Goal: Task Accomplishment & Management: Complete application form

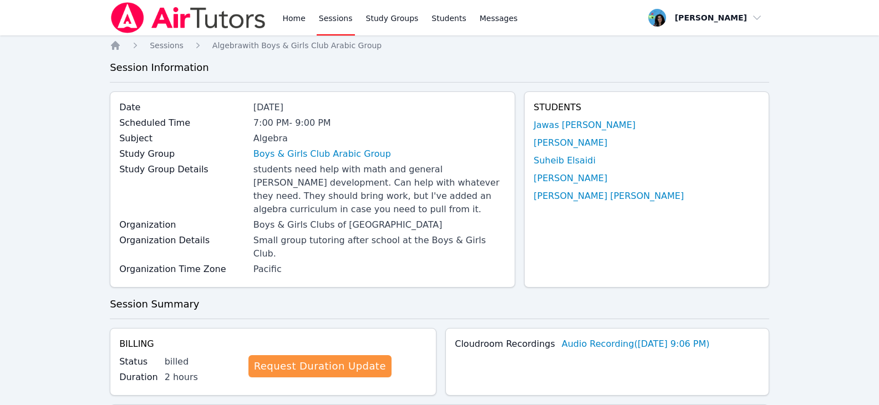
click at [329, 23] on link "Sessions" at bounding box center [336, 17] width 38 height 35
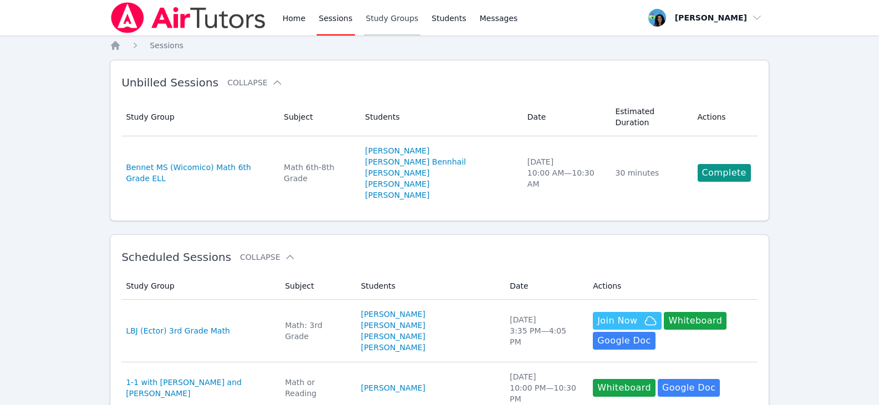
click at [392, 23] on link "Study Groups" at bounding box center [392, 17] width 57 height 35
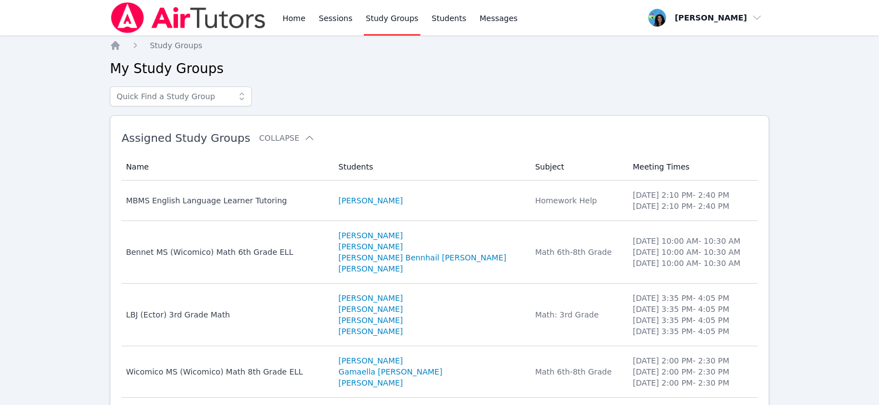
click at [392, 23] on link "Study Groups" at bounding box center [392, 17] width 57 height 35
click at [280, 13] on link "Home" at bounding box center [293, 17] width 27 height 35
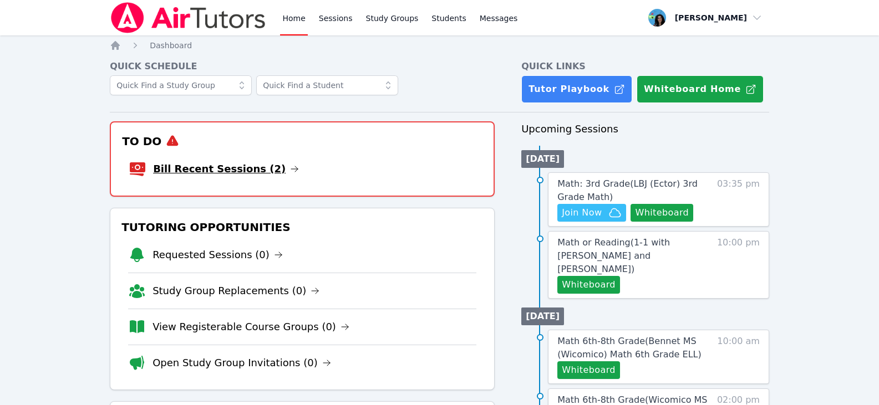
click at [290, 169] on icon at bounding box center [294, 169] width 9 height 9
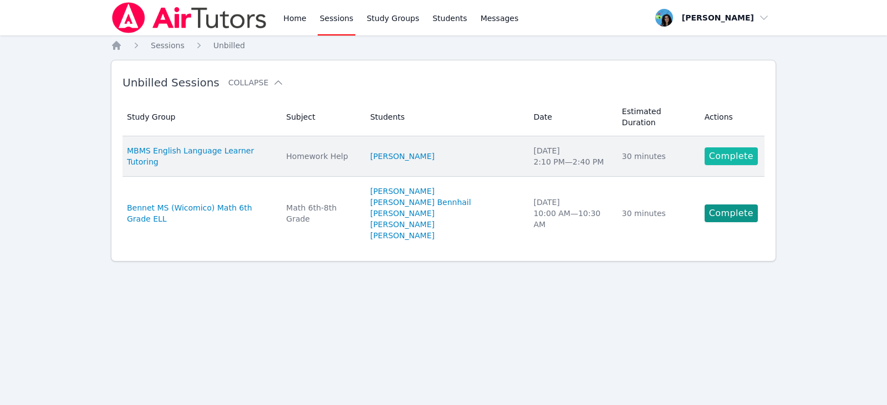
click at [715, 149] on link "Complete" at bounding box center [731, 157] width 53 height 18
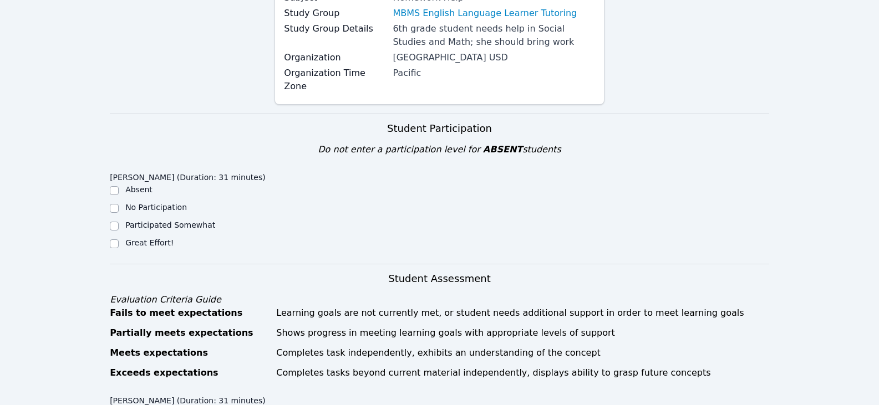
scroll to position [277, 0]
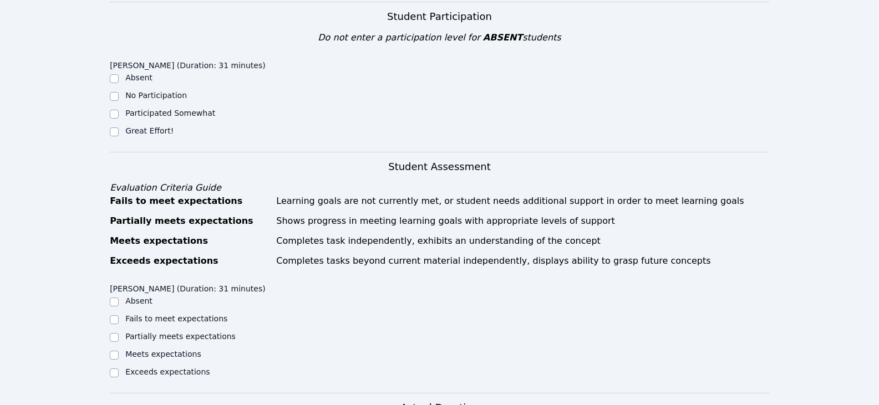
click at [133, 126] on label "Great Effort!" at bounding box center [149, 130] width 48 height 9
click at [119, 128] on input "Great Effort!" at bounding box center [114, 132] width 9 height 9
checkbox input "true"
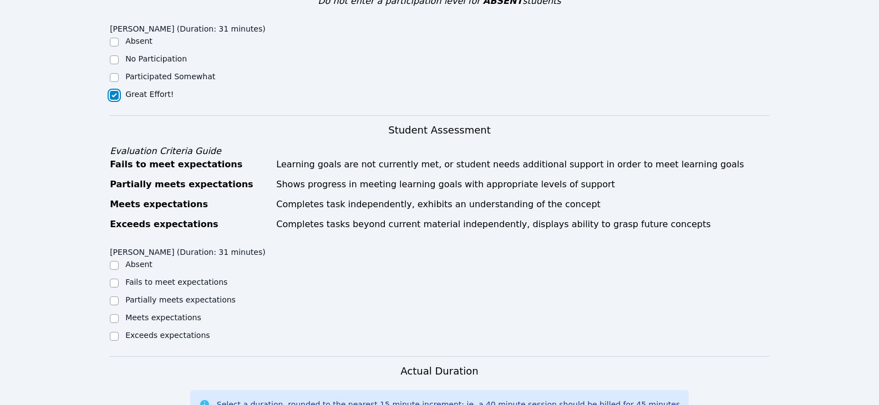
scroll to position [333, 0]
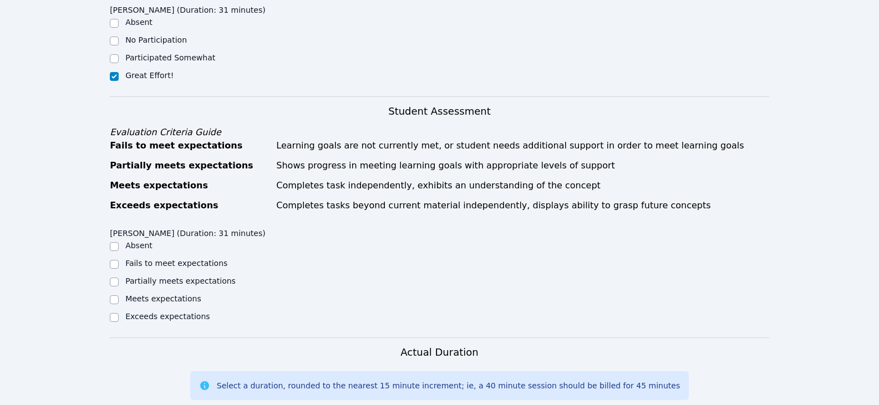
click at [179, 277] on label "Partially meets expectations" at bounding box center [180, 281] width 110 height 9
click at [119, 278] on input "Partially meets expectations" at bounding box center [114, 282] width 9 height 9
checkbox input "true"
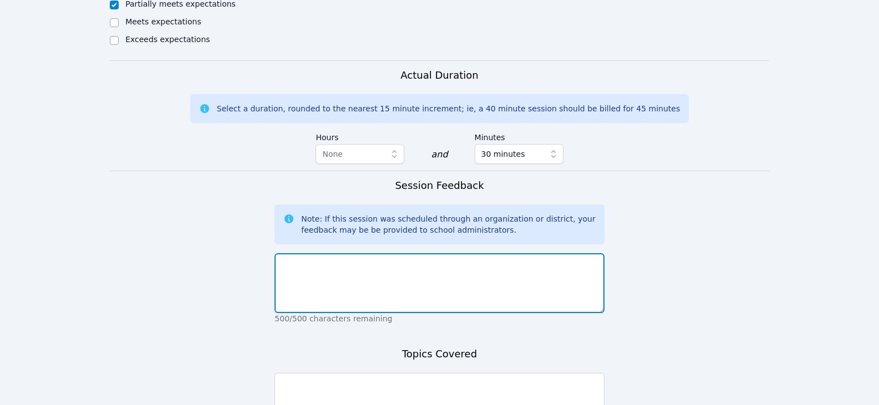
click at [361, 282] on textarea at bounding box center [439, 283] width 329 height 60
click at [399, 262] on textarea "Fatima worked on" at bounding box center [439, 283] width 329 height 60
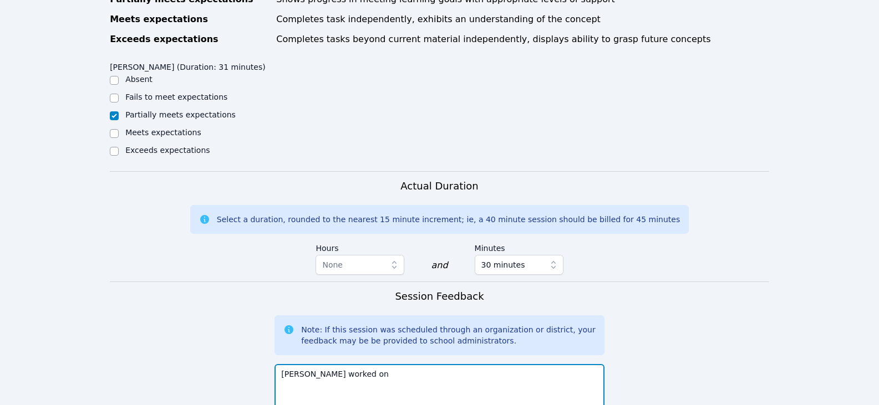
scroll to position [555, 0]
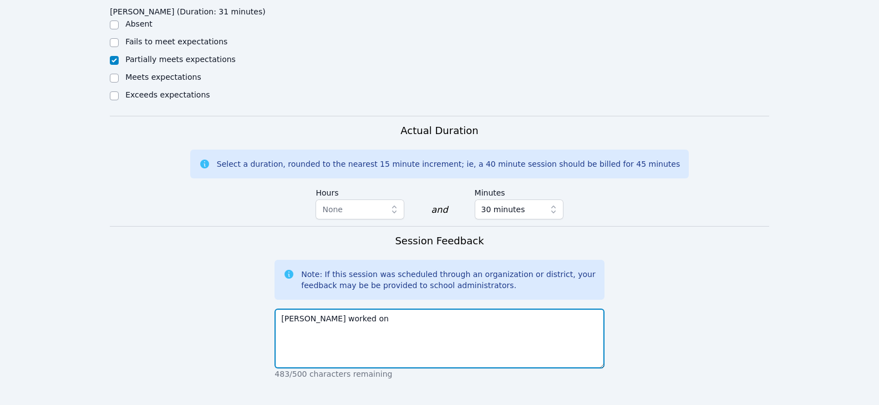
click at [428, 309] on textarea "Fatima worked on" at bounding box center [439, 339] width 329 height 60
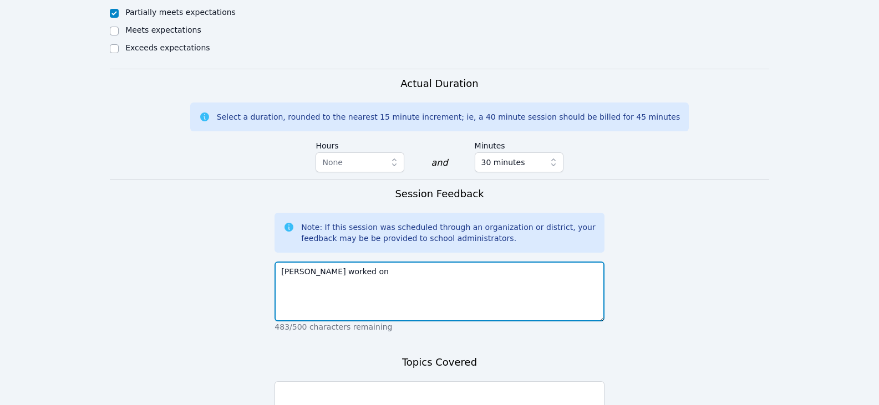
scroll to position [665, 0]
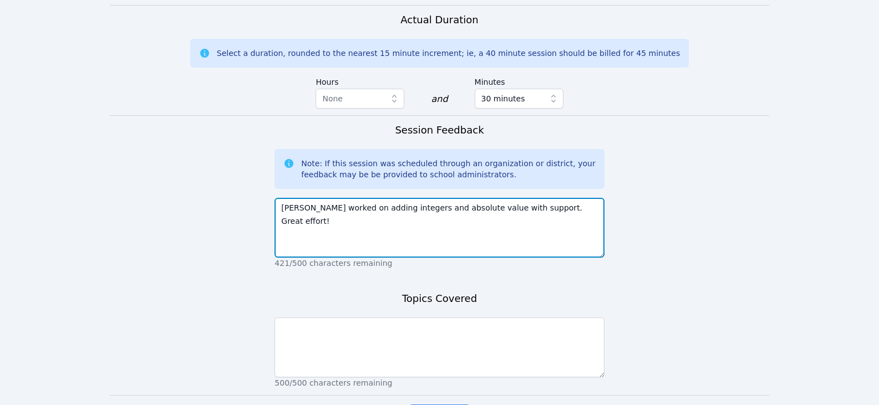
type textarea "Fatima worked on adding integers and absolute value with support. Great effort!"
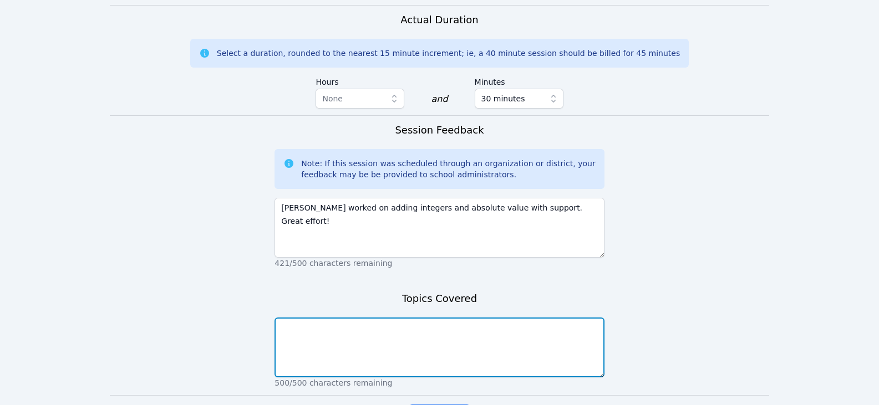
click at [374, 331] on textarea at bounding box center [439, 348] width 329 height 60
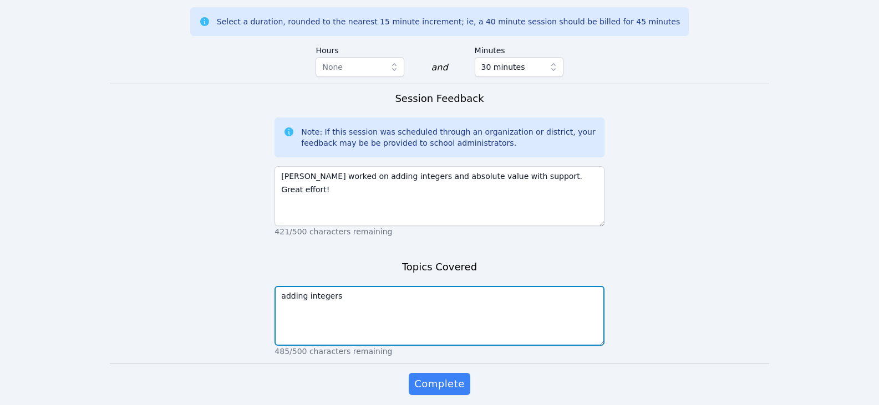
scroll to position [727, 0]
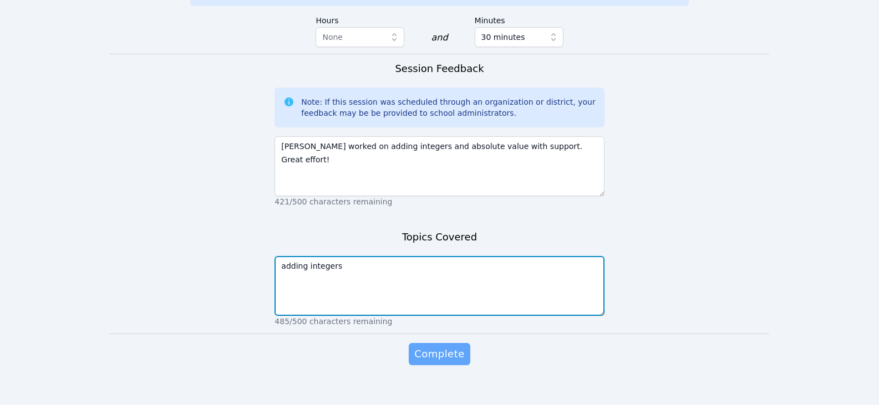
type textarea "adding integers"
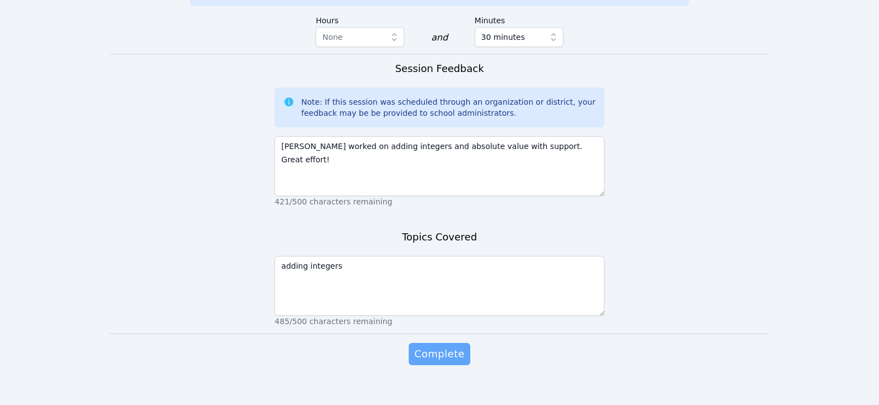
click at [420, 347] on span "Complete" at bounding box center [439, 355] width 50 height 16
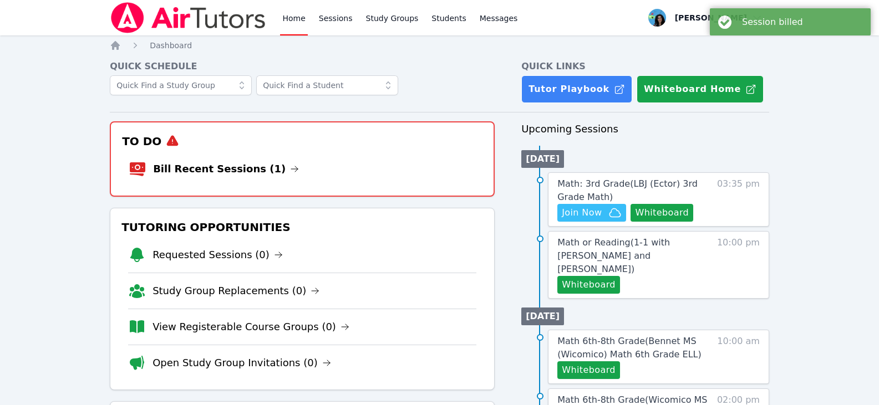
click at [291, 167] on icon at bounding box center [294, 169] width 7 height 6
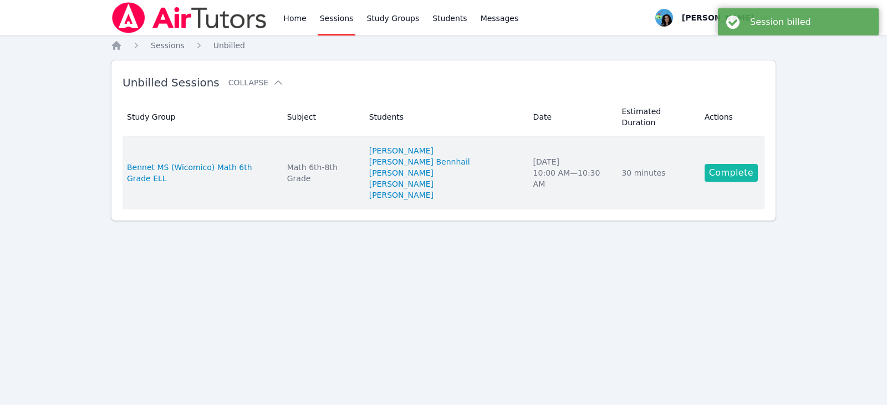
click at [734, 164] on link "Complete" at bounding box center [731, 173] width 53 height 18
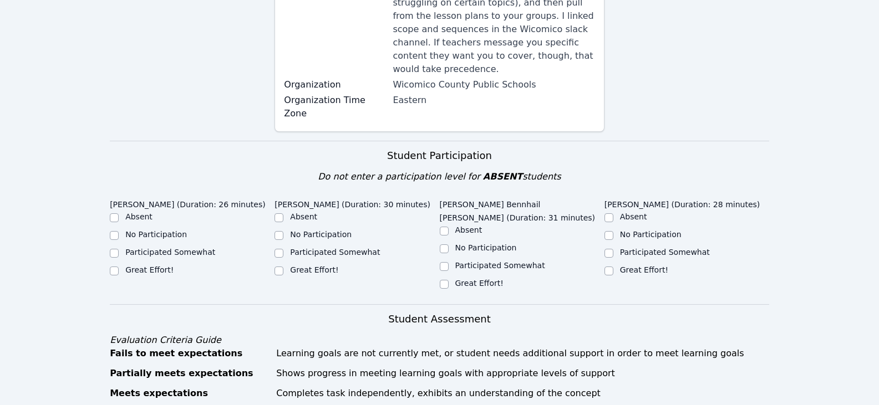
scroll to position [277, 0]
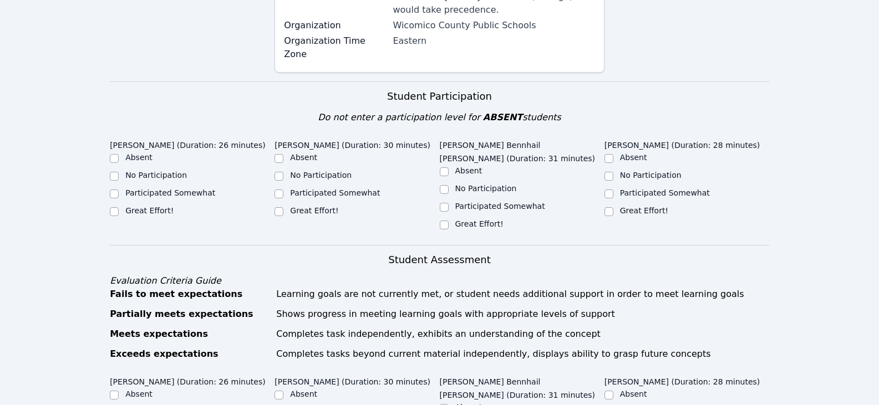
click at [151, 206] on label "Great Effort!" at bounding box center [149, 210] width 48 height 9
click at [119, 207] on input "Great Effort!" at bounding box center [114, 211] width 9 height 9
checkbox input "true"
click at [286, 205] on div "Great Effort!" at bounding box center [357, 211] width 165 height 13
drag, startPoint x: 349, startPoint y: 186, endPoint x: 321, endPoint y: 180, distance: 29.1
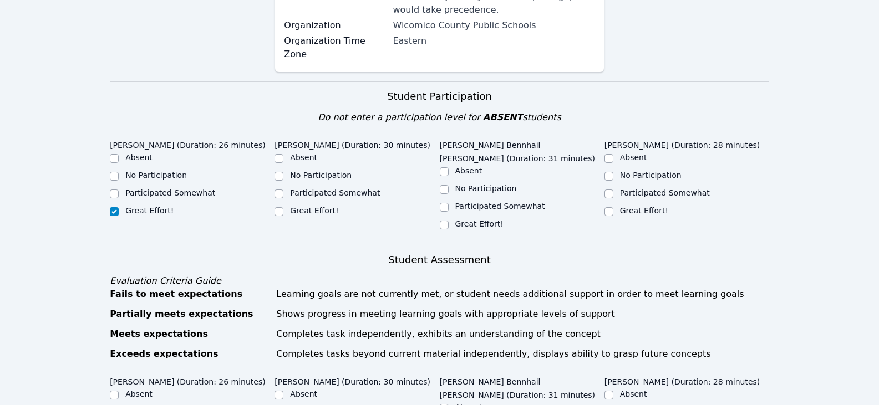
click at [343, 205] on div "Great Effort!" at bounding box center [357, 211] width 165 height 13
click at [321, 206] on label "Great Effort!" at bounding box center [314, 210] width 48 height 9
click at [283, 207] on input "Great Effort!" at bounding box center [279, 211] width 9 height 9
checkbox input "true"
click at [444, 221] on input "Great Effort!" at bounding box center [444, 225] width 9 height 9
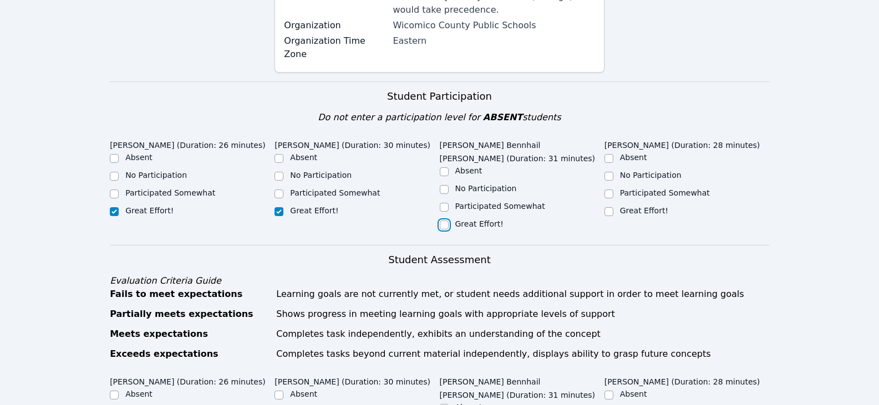
checkbox input "true"
click at [612, 207] on input "Great Effort!" at bounding box center [608, 211] width 9 height 9
checkbox input "true"
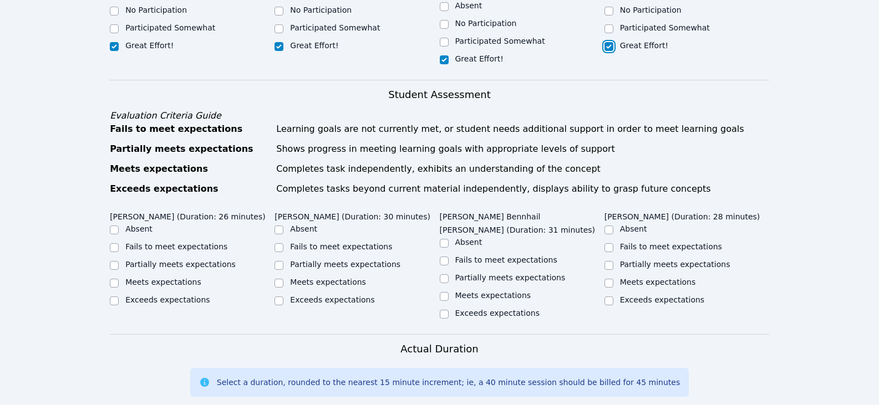
scroll to position [444, 0]
click at [187, 259] on label "Partially meets expectations" at bounding box center [180, 263] width 110 height 9
click at [119, 260] on input "Partially meets expectations" at bounding box center [114, 264] width 9 height 9
checkbox input "true"
click at [325, 259] on label "Partially meets expectations" at bounding box center [345, 263] width 110 height 9
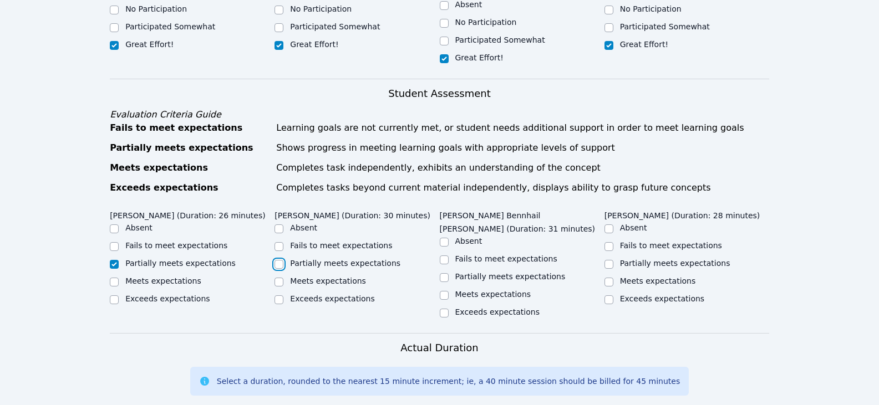
click at [283, 260] on input "Partially meets expectations" at bounding box center [279, 264] width 9 height 9
checkbox input "true"
click at [509, 272] on label "Partially meets expectations" at bounding box center [510, 276] width 110 height 9
click at [449, 273] on input "Partially meets expectations" at bounding box center [444, 277] width 9 height 9
checkbox input "true"
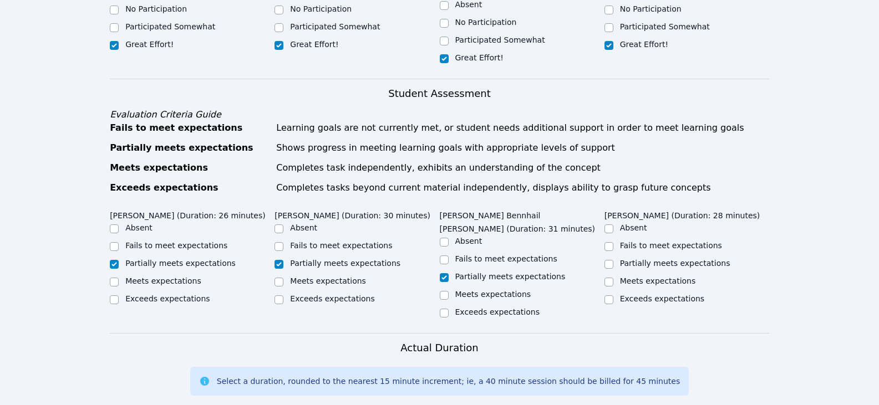
click at [653, 259] on label "Partially meets expectations" at bounding box center [675, 263] width 110 height 9
click at [613, 260] on input "Partially meets expectations" at bounding box center [608, 264] width 9 height 9
checkbox input "true"
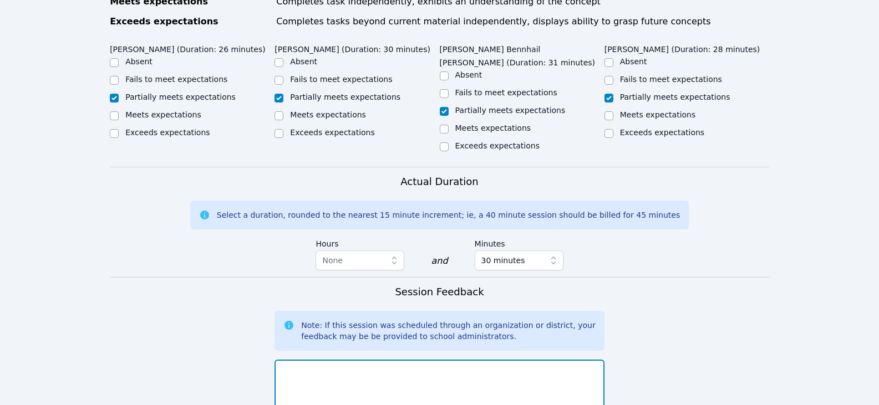
click at [502, 360] on textarea at bounding box center [439, 390] width 329 height 60
click at [528, 360] on textarea "Students worked on finding the area of a parallelogram when" at bounding box center [439, 390] width 329 height 60
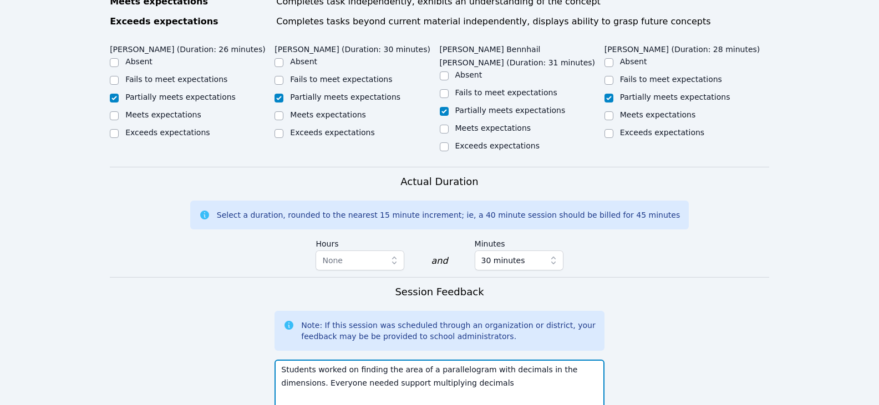
click at [462, 367] on textarea "Students worked on finding the area of a parallelogram with decimals in the dim…" at bounding box center [439, 390] width 329 height 60
click at [466, 364] on textarea "Students worked on finding the area of a parallelogram with decimals in the dim…" at bounding box center [439, 390] width 329 height 60
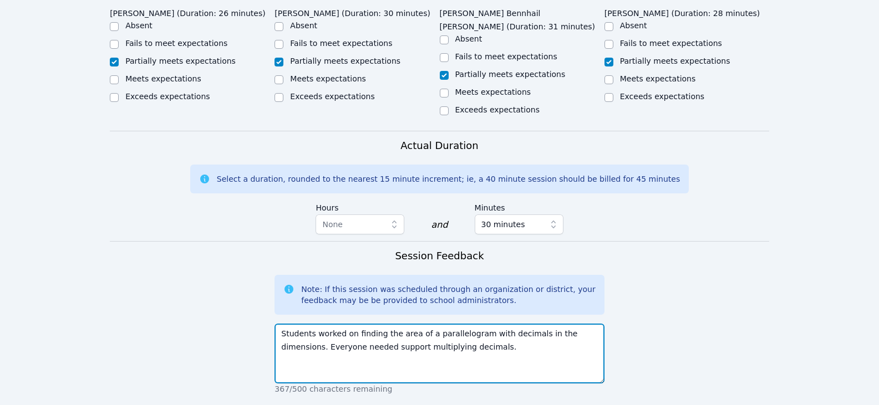
scroll to position [665, 0]
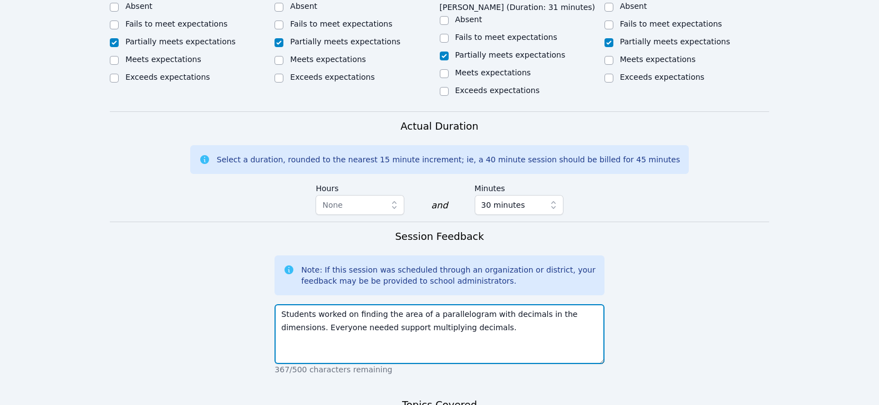
click at [510, 323] on textarea "Students worked on finding the area of a parallelogram with decimals in the dim…" at bounding box center [439, 334] width 329 height 60
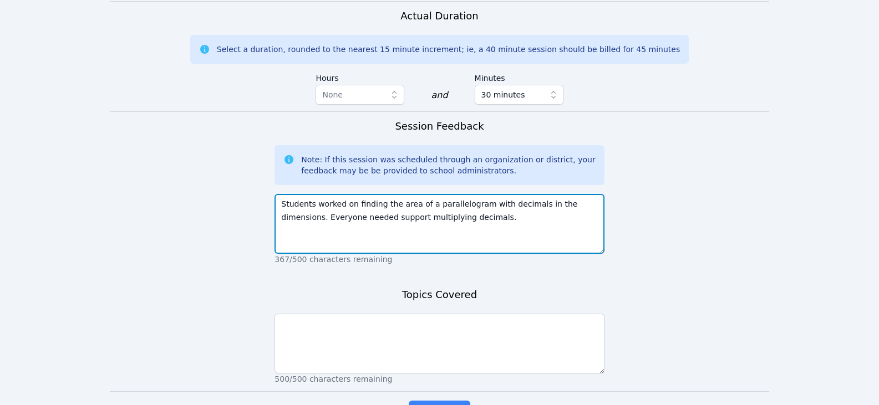
scroll to position [776, 0]
type textarea "Students worked on finding the area of a parallelogram with decimals in the dim…"
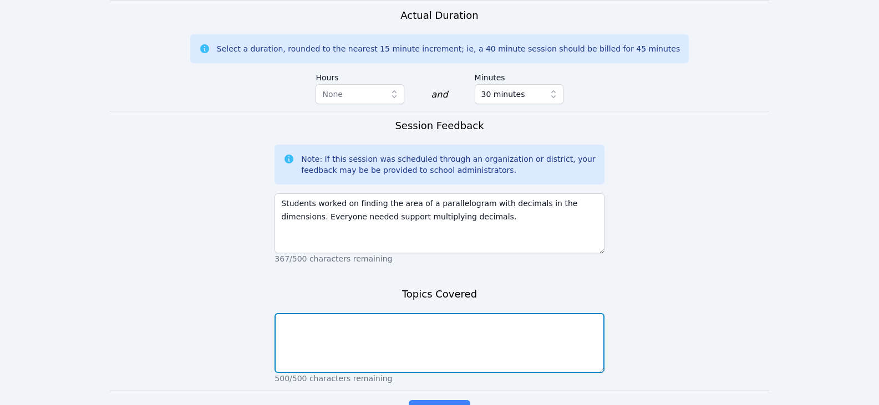
click at [476, 336] on textarea at bounding box center [439, 343] width 329 height 60
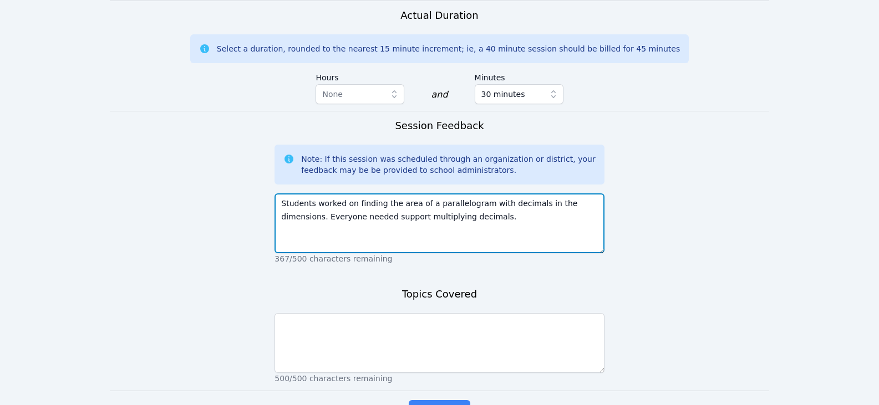
drag, startPoint x: 397, startPoint y: 179, endPoint x: 520, endPoint y: 171, distance: 123.3
click at [520, 194] on textarea "Students worked on finding the area of a parallelogram with decimals in the dim…" at bounding box center [439, 224] width 329 height 60
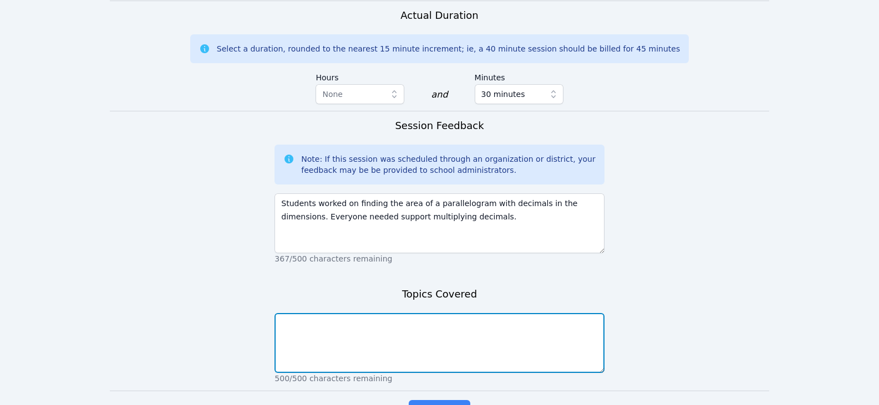
click at [457, 325] on textarea at bounding box center [439, 343] width 329 height 60
paste textarea "area of a parallelogram with decimals"
type textarea "area of a parallelogram with decimals"
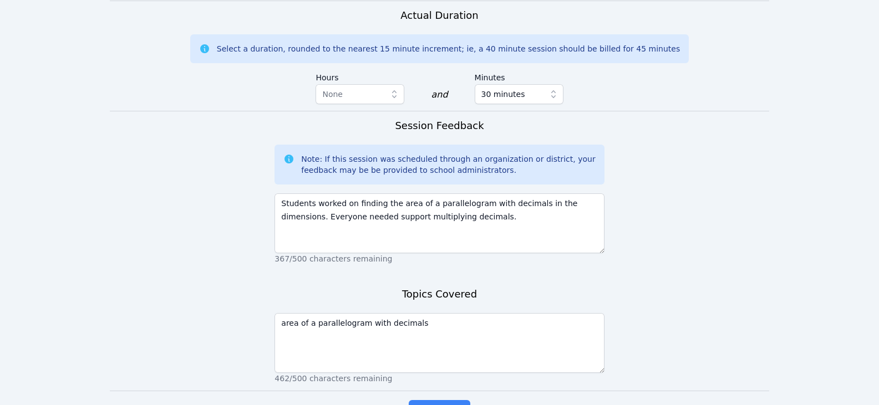
click at [486, 373] on p "462/500 characters remaining" at bounding box center [439, 378] width 329 height 11
click at [456, 404] on span "Complete" at bounding box center [439, 412] width 50 height 16
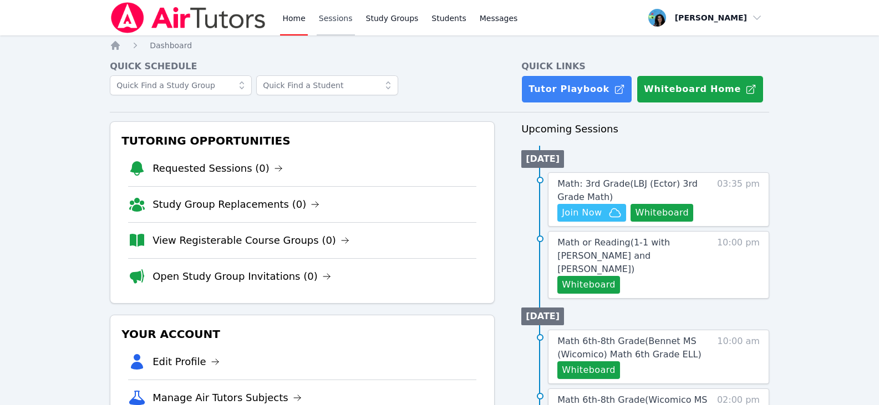
click at [333, 23] on link "Sessions" at bounding box center [336, 17] width 38 height 35
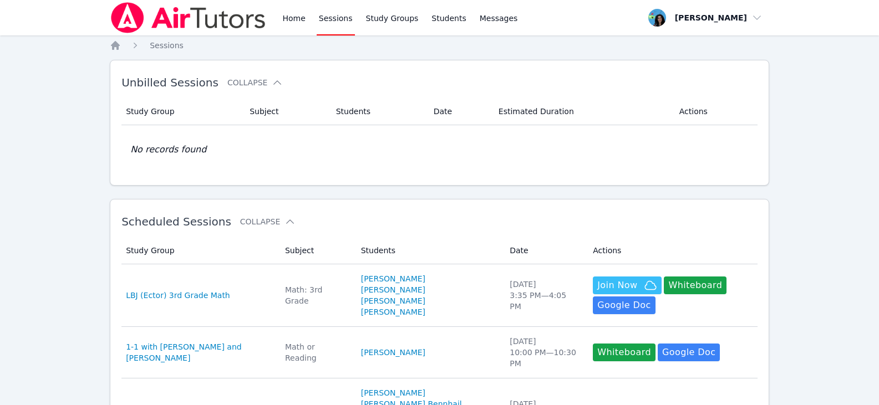
click at [331, 22] on link "Sessions" at bounding box center [336, 17] width 38 height 35
click at [304, 22] on link "Home" at bounding box center [293, 17] width 27 height 35
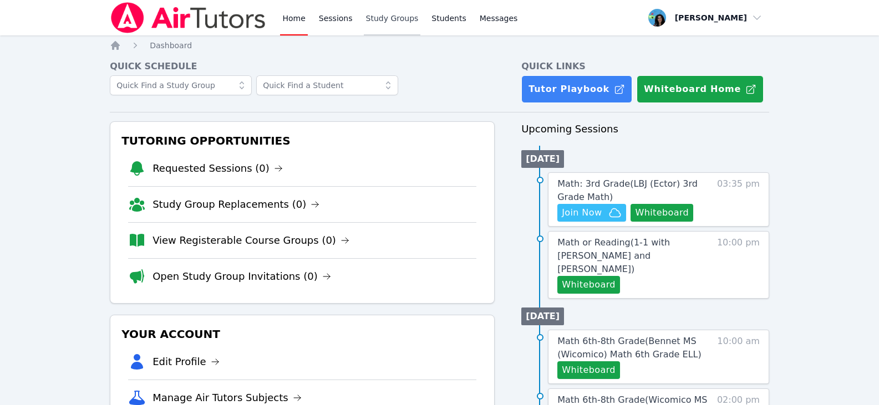
click at [373, 19] on link "Study Groups" at bounding box center [392, 17] width 57 height 35
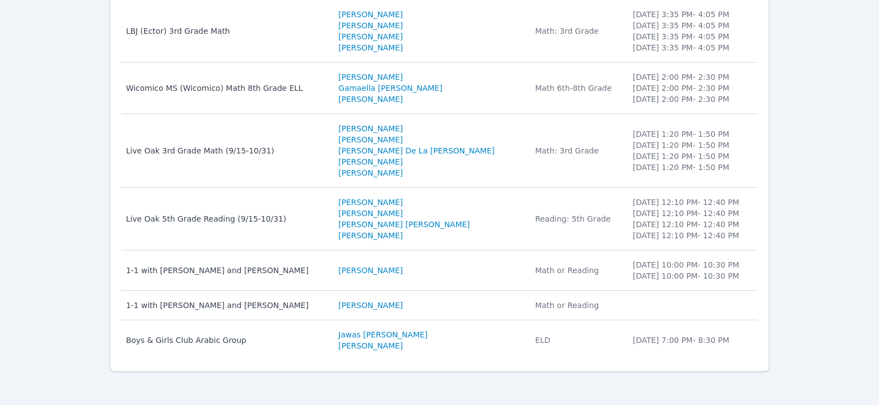
scroll to position [286, 0]
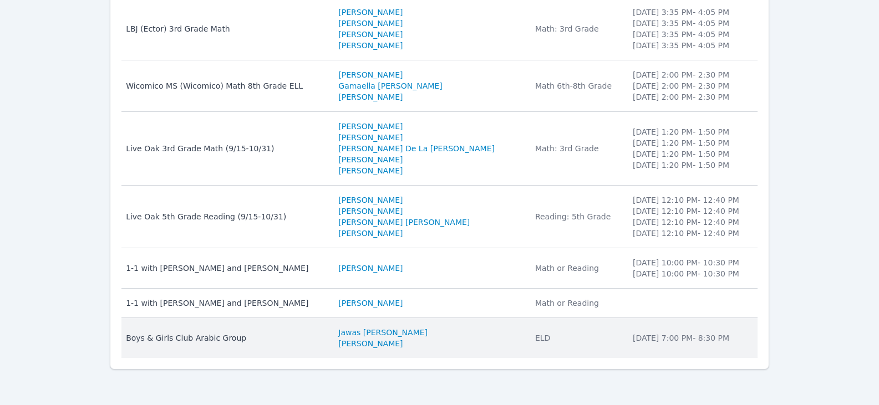
click at [325, 334] on div "Boys & Girls Club Arabic Group" at bounding box center [225, 338] width 199 height 11
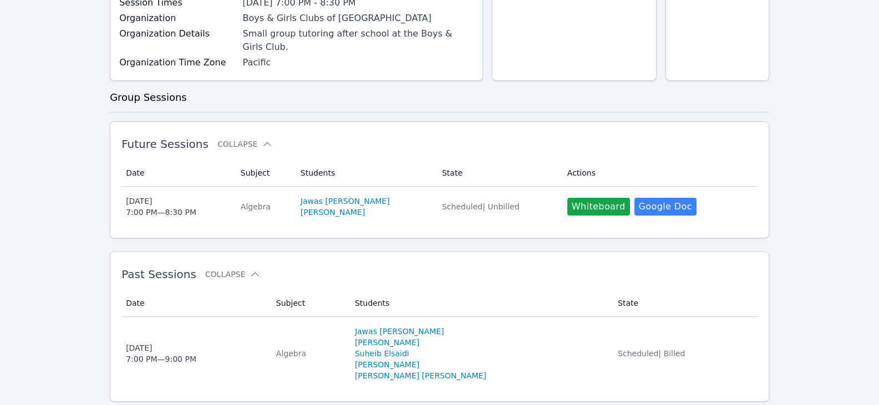
scroll to position [243, 0]
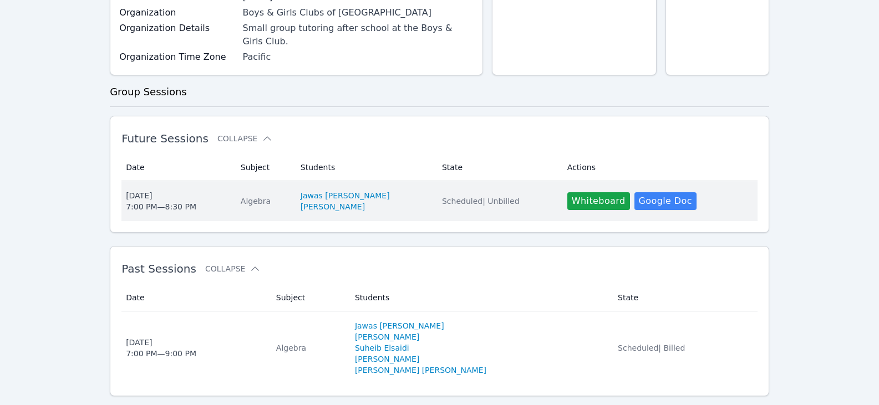
click at [276, 196] on div "Algebra" at bounding box center [264, 201] width 47 height 11
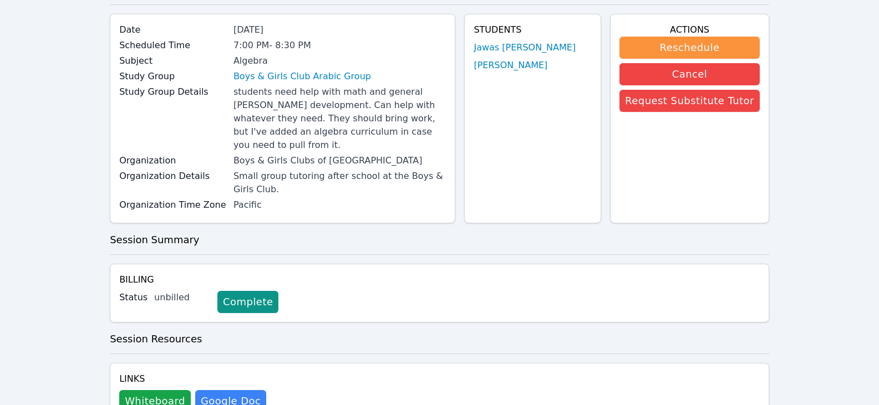
scroll to position [166, 0]
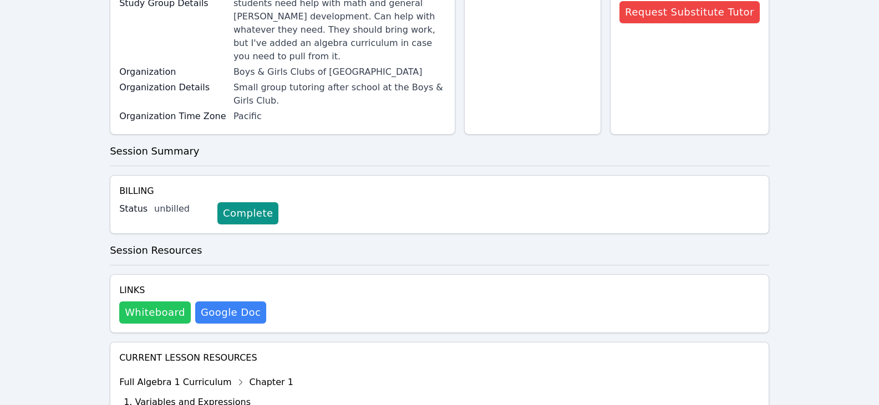
click at [163, 302] on button "Whiteboard" at bounding box center [155, 313] width 72 height 22
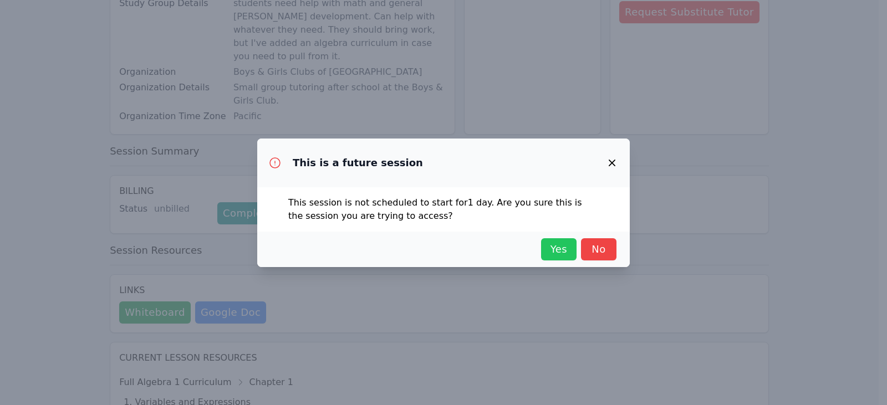
click at [558, 252] on span "Yes" at bounding box center [559, 250] width 24 height 16
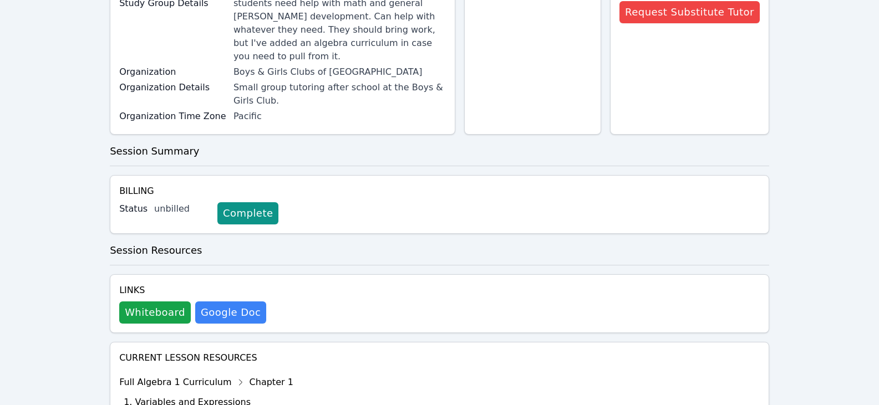
scroll to position [0, 0]
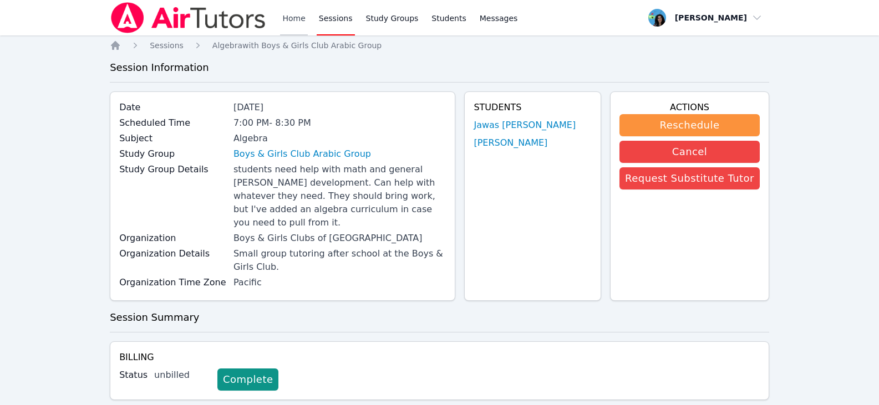
click at [289, 13] on link "Home" at bounding box center [293, 17] width 27 height 35
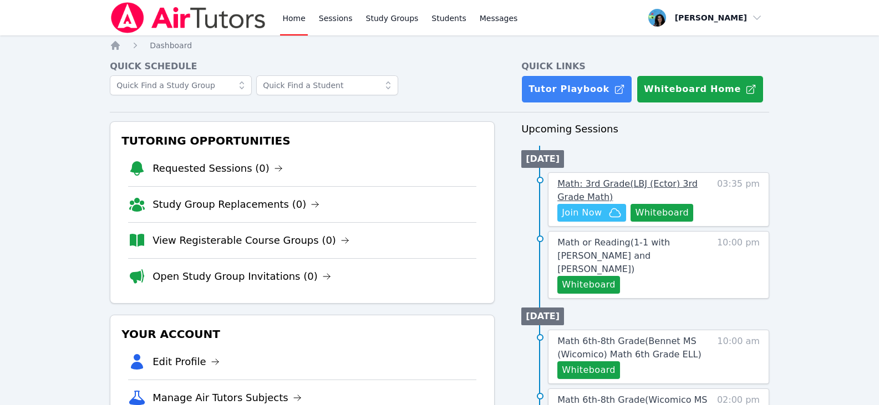
click at [586, 186] on span "Math: 3rd Grade ( LBJ (Ector) 3rd Grade Math )" at bounding box center [627, 191] width 140 height 24
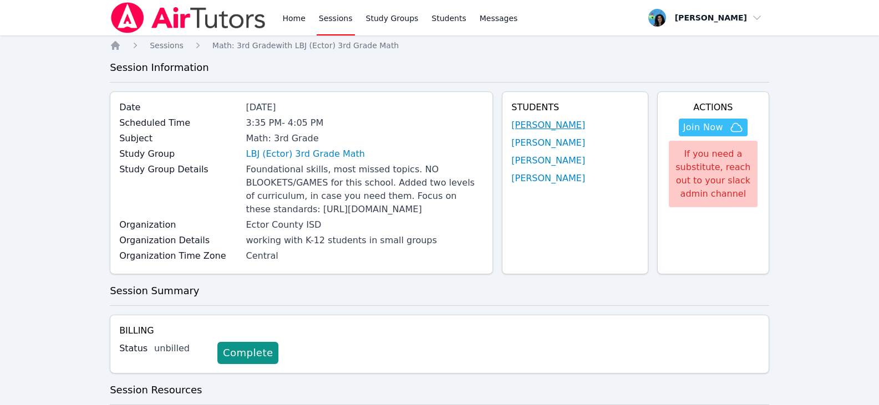
click at [539, 130] on link "[PERSON_NAME]" at bounding box center [548, 125] width 74 height 13
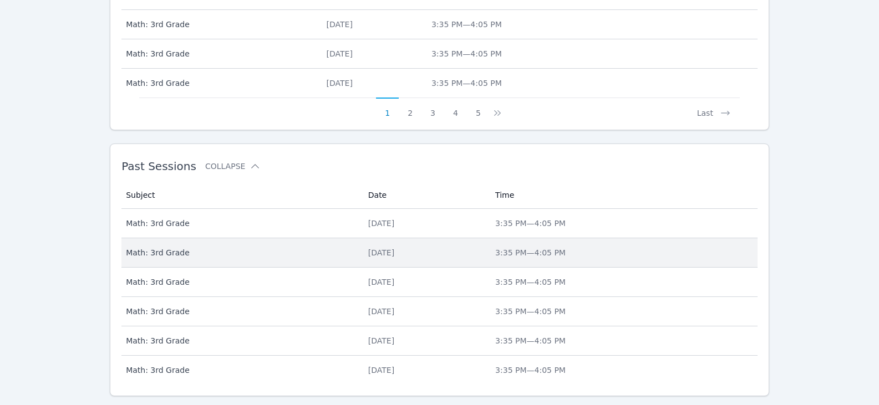
scroll to position [611, 0]
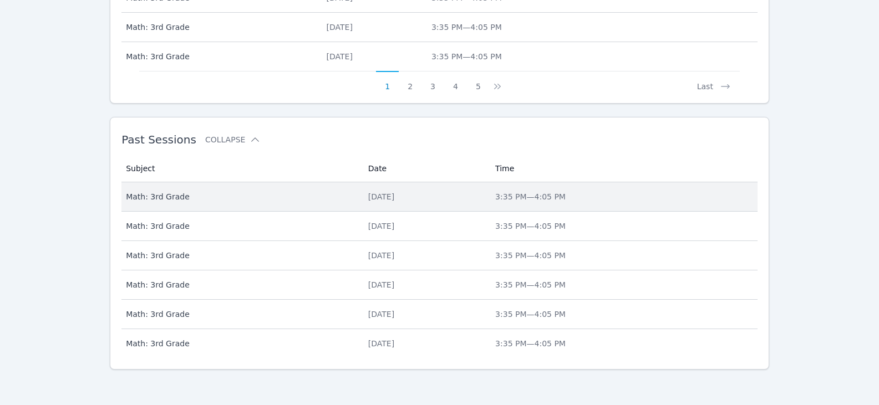
click at [269, 197] on span "Math: 3rd Grade" at bounding box center [240, 196] width 229 height 11
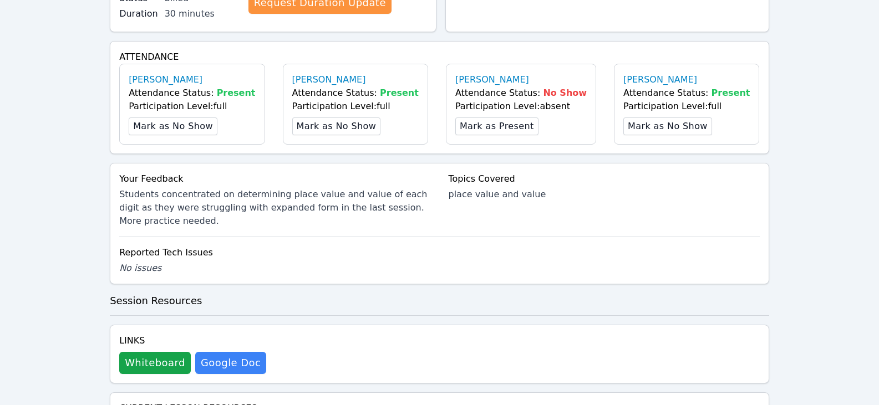
scroll to position [555, 0]
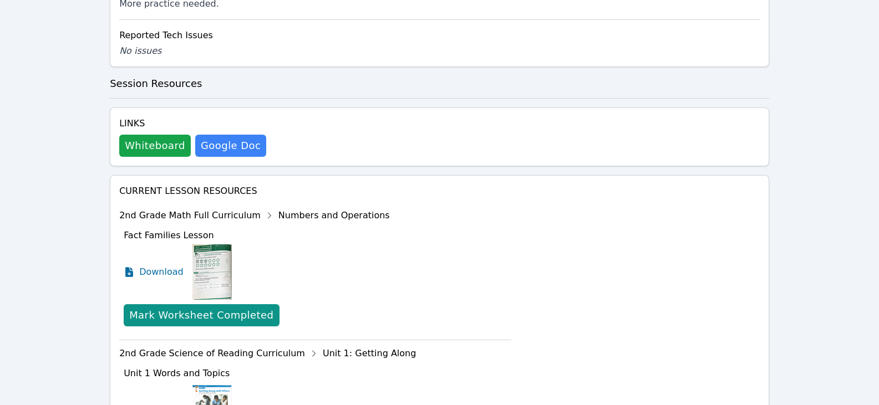
click at [173, 166] on div "Links Whiteboard Hidden Google Doc" at bounding box center [439, 137] width 659 height 59
click at [175, 157] on button "Whiteboard" at bounding box center [155, 146] width 72 height 22
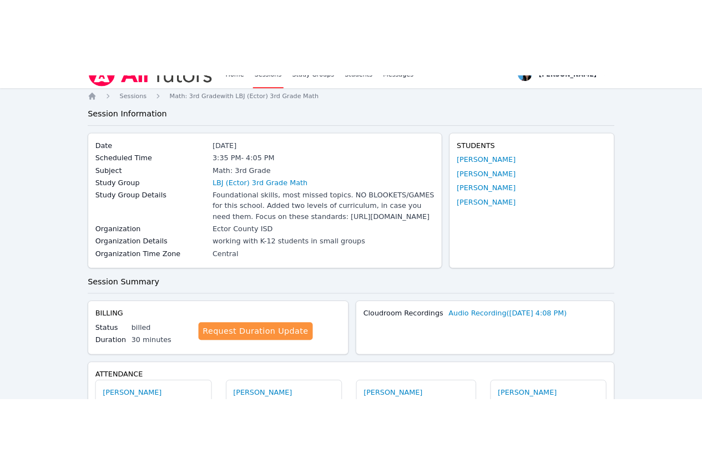
scroll to position [0, 0]
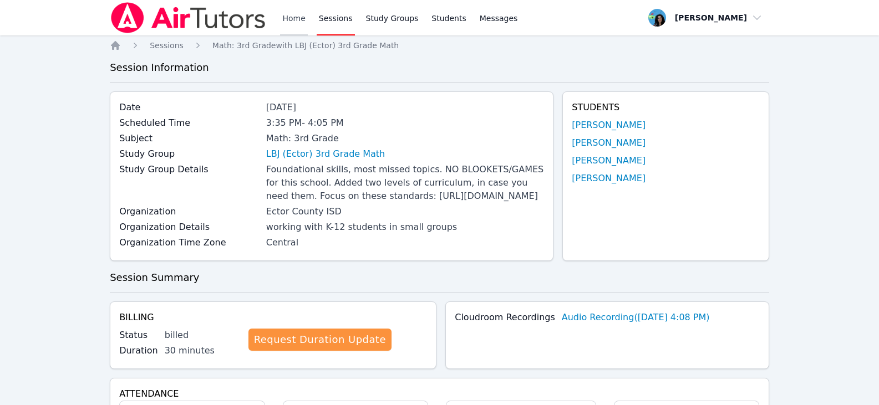
click at [297, 22] on link "Home" at bounding box center [293, 17] width 27 height 35
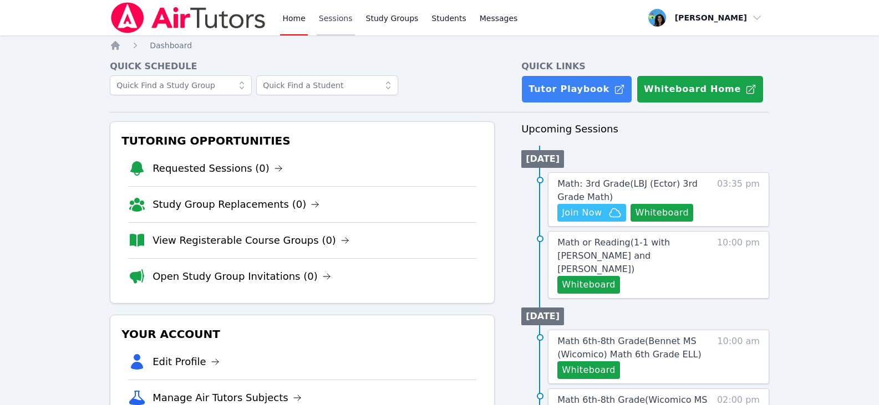
click at [332, 20] on link "Sessions" at bounding box center [336, 17] width 38 height 35
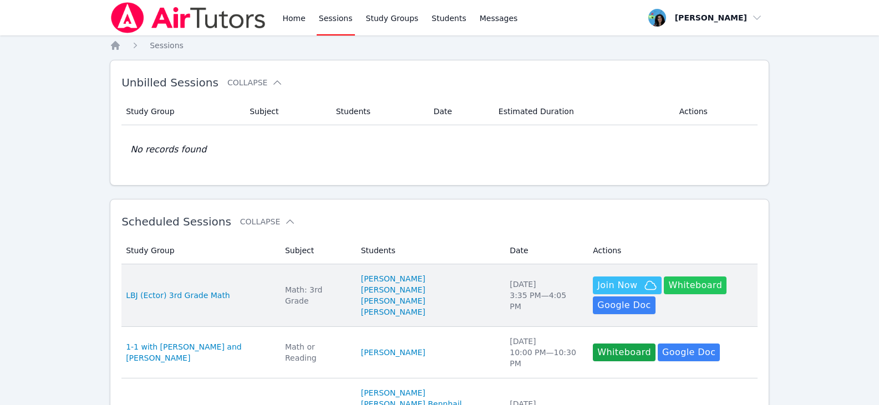
click at [668, 291] on button "Whiteboard" at bounding box center [695, 286] width 63 height 18
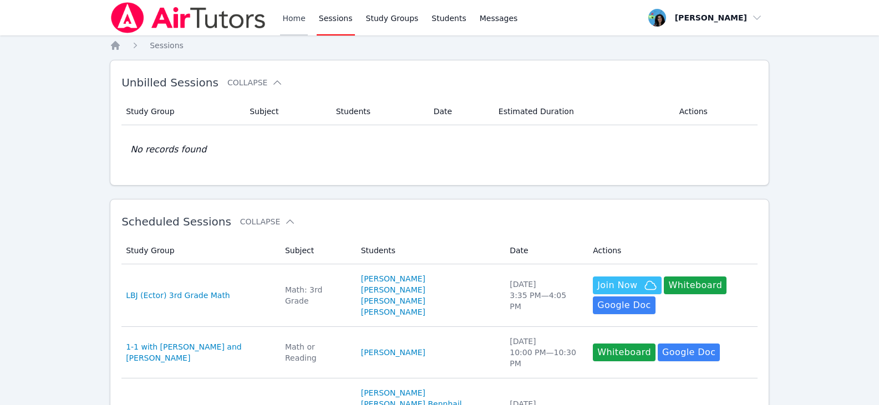
click at [288, 23] on link "Home" at bounding box center [293, 17] width 27 height 35
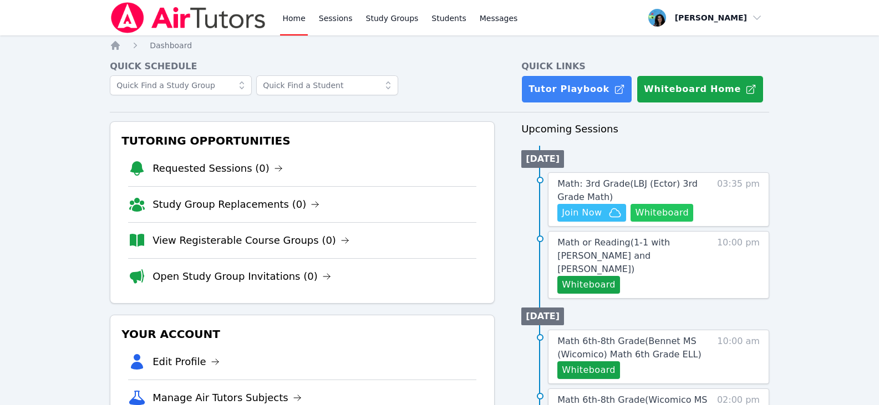
click at [668, 211] on button "Whiteboard" at bounding box center [662, 213] width 63 height 18
click at [610, 213] on icon "button" at bounding box center [615, 213] width 11 height 8
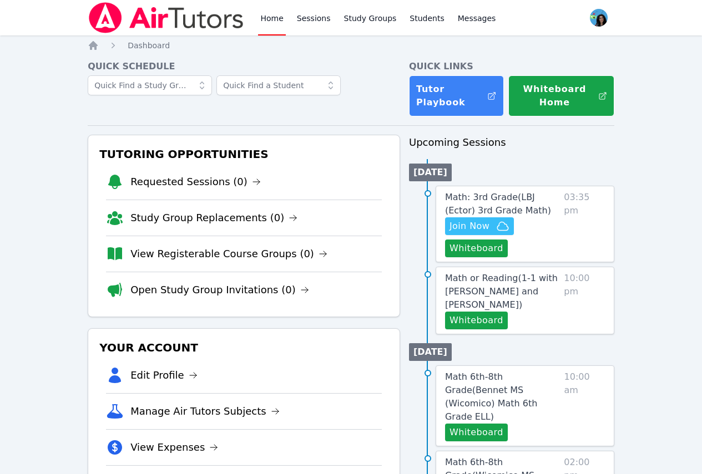
drag, startPoint x: 316, startPoint y: 13, endPoint x: 335, endPoint y: 50, distance: 42.4
click at [316, 13] on link "Sessions" at bounding box center [313, 17] width 38 height 35
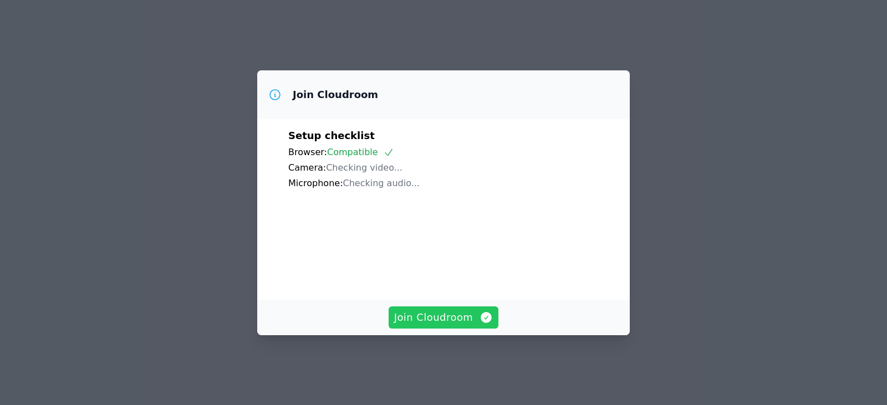
click at [475, 321] on span "Join Cloudroom" at bounding box center [443, 318] width 99 height 16
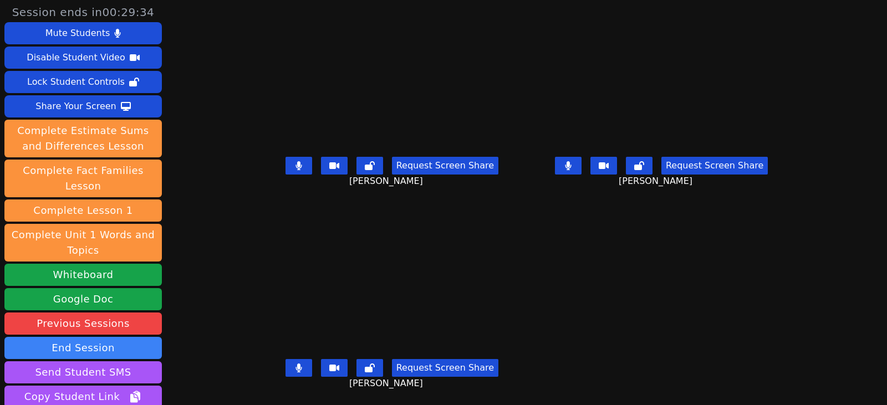
click at [288, 370] on button at bounding box center [299, 368] width 27 height 18
click at [286, 171] on button at bounding box center [299, 166] width 27 height 18
click at [582, 172] on button at bounding box center [568, 166] width 27 height 18
click at [295, 168] on button at bounding box center [299, 166] width 27 height 18
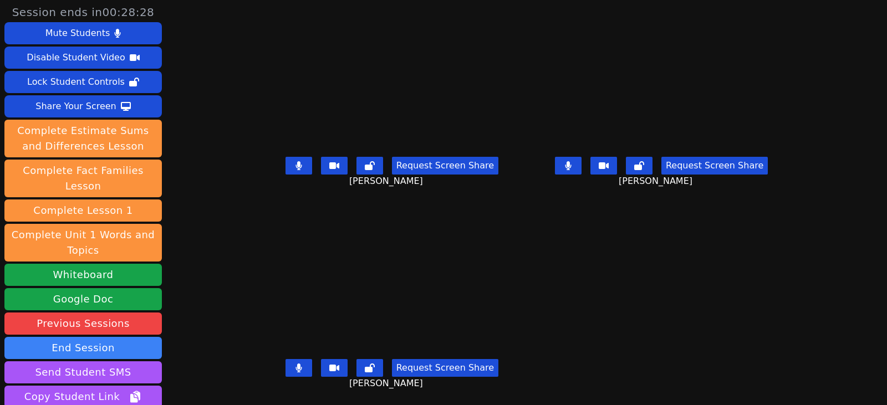
scroll to position [8, 0]
click at [288, 162] on button at bounding box center [299, 166] width 27 height 18
click at [582, 160] on button at bounding box center [568, 166] width 27 height 18
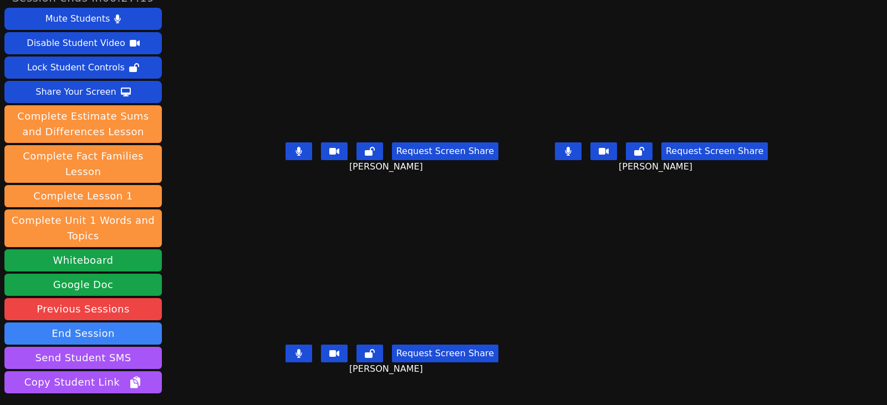
scroll to position [0, 0]
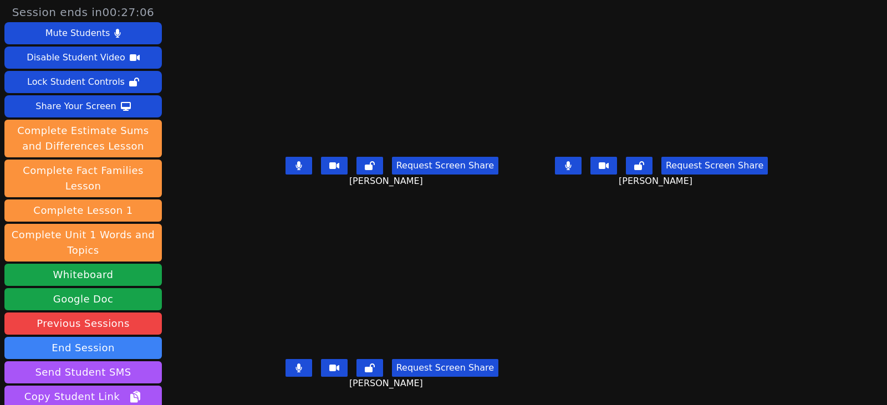
click at [575, 165] on button at bounding box center [568, 166] width 27 height 18
click at [286, 363] on button at bounding box center [299, 368] width 27 height 18
click at [293, 368] on icon at bounding box center [298, 368] width 11 height 9
click at [286, 158] on button at bounding box center [299, 166] width 27 height 18
click at [287, 373] on button at bounding box center [299, 368] width 27 height 18
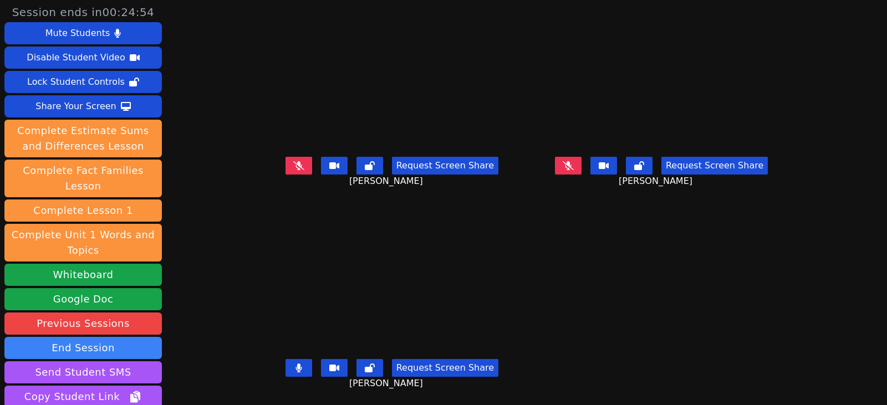
click at [296, 368] on icon at bounding box center [299, 368] width 6 height 9
click at [293, 163] on icon at bounding box center [298, 165] width 11 height 9
click at [296, 166] on icon at bounding box center [299, 165] width 6 height 9
click at [286, 372] on button at bounding box center [299, 368] width 27 height 18
click at [296, 365] on icon at bounding box center [299, 368] width 7 height 9
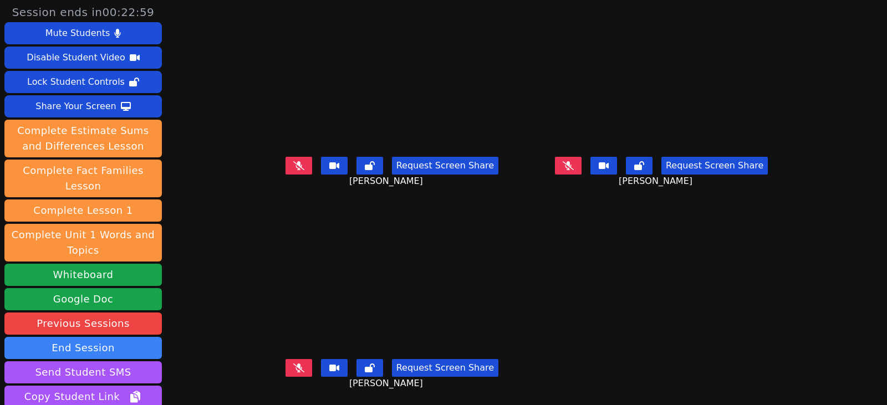
click at [293, 162] on icon at bounding box center [298, 165] width 11 height 9
click at [287, 167] on button at bounding box center [299, 166] width 27 height 18
click at [582, 163] on button at bounding box center [568, 166] width 27 height 18
click at [577, 163] on button at bounding box center [568, 166] width 27 height 18
click at [293, 368] on icon at bounding box center [298, 368] width 11 height 9
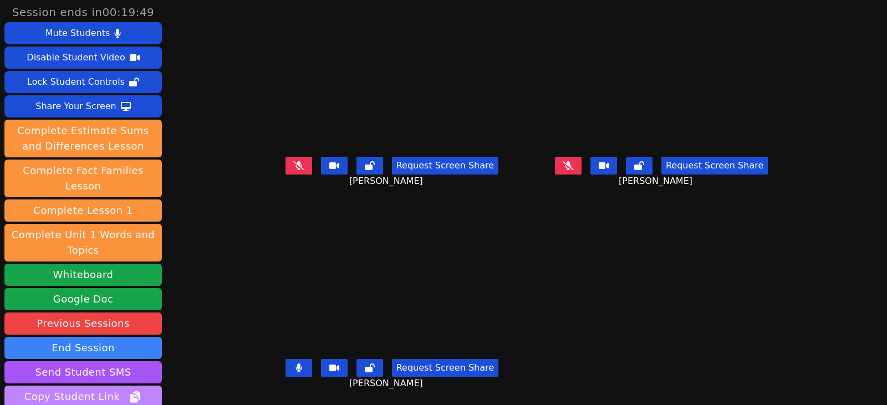
drag, startPoint x: 282, startPoint y: 370, endPoint x: 141, endPoint y: 373, distance: 140.3
click at [296, 370] on icon at bounding box center [299, 368] width 7 height 9
click at [574, 163] on icon at bounding box center [568, 165] width 11 height 9
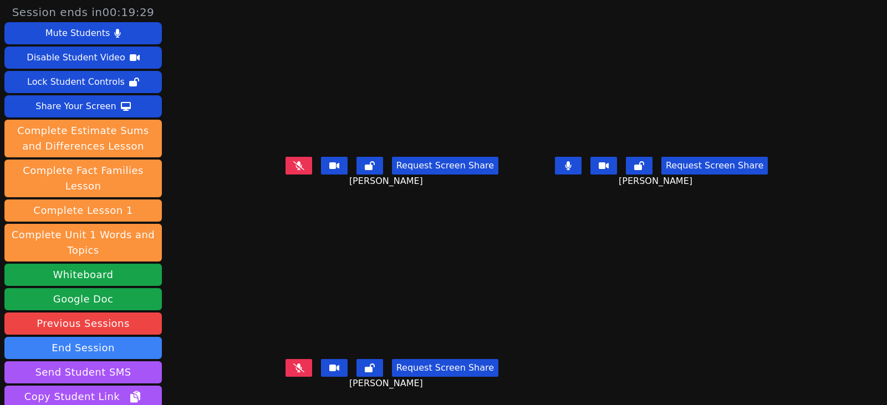
click at [293, 167] on icon at bounding box center [298, 165] width 11 height 9
click at [577, 168] on button at bounding box center [568, 166] width 27 height 18
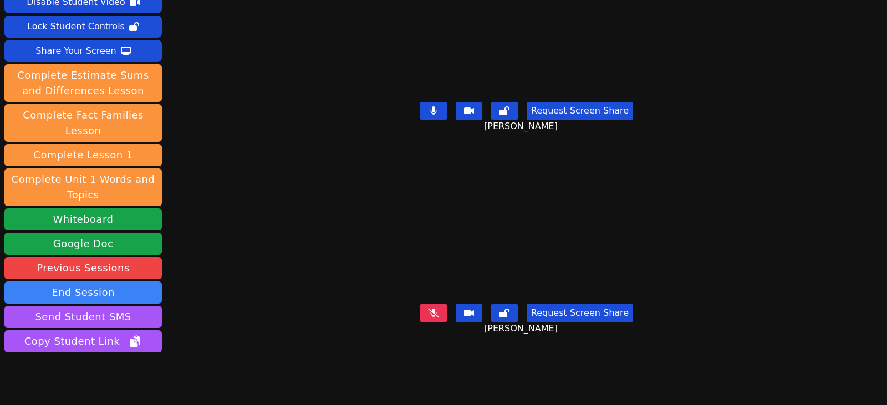
click at [440, 107] on button at bounding box center [433, 111] width 27 height 18
click at [435, 309] on icon at bounding box center [433, 313] width 11 height 9
click at [787, 57] on div "Session ends in 00:16:17 Mute Students Disable Student Video Lock Student Contr…" at bounding box center [443, 147] width 887 height 405
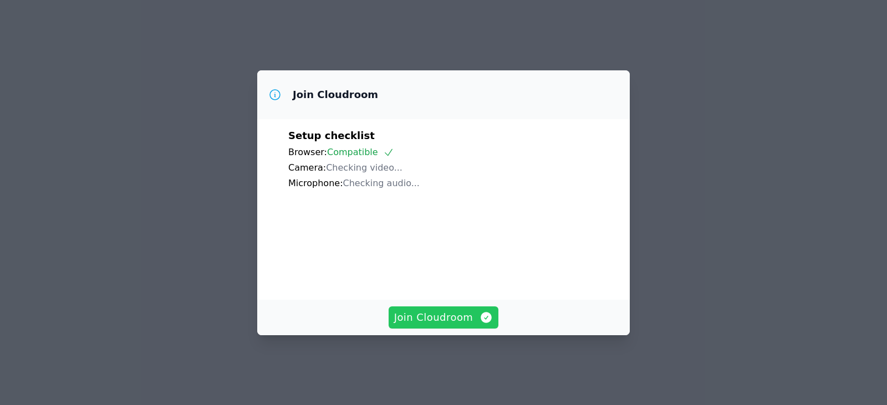
click at [481, 323] on icon "button" at bounding box center [486, 317] width 11 height 11
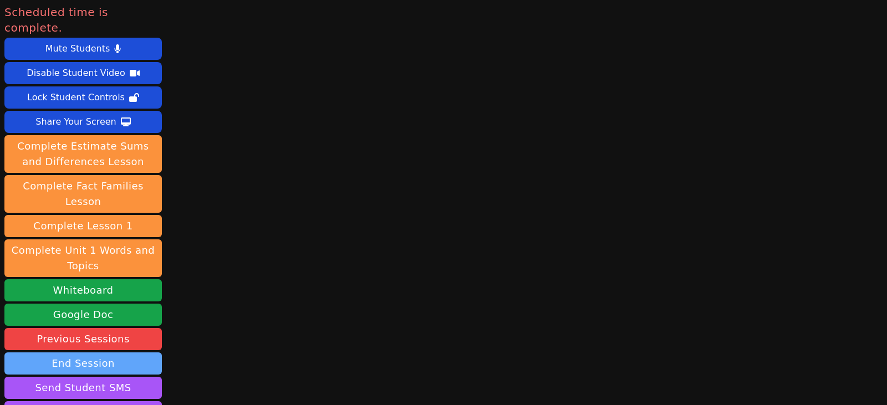
click at [107, 353] on button "End Session" at bounding box center [82, 364] width 157 height 22
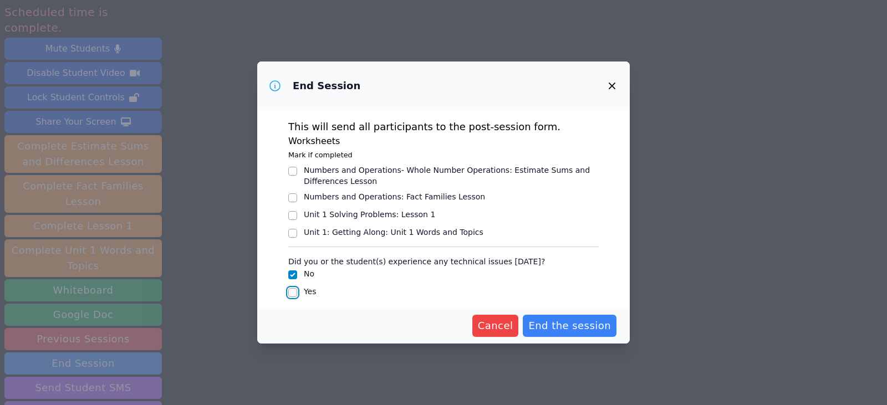
click at [294, 290] on input "Yes" at bounding box center [292, 292] width 9 height 9
checkbox input "true"
checkbox input "false"
click at [561, 326] on span "End the session" at bounding box center [569, 326] width 83 height 16
click at [570, 324] on span "End the session" at bounding box center [569, 326] width 83 height 16
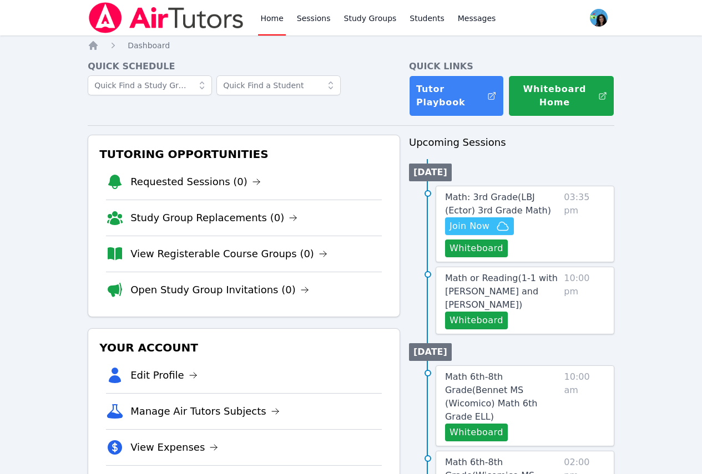
drag, startPoint x: 27, startPoint y: 199, endPoint x: 73, endPoint y: 189, distance: 47.6
click at [315, 19] on link "Sessions" at bounding box center [313, 17] width 38 height 35
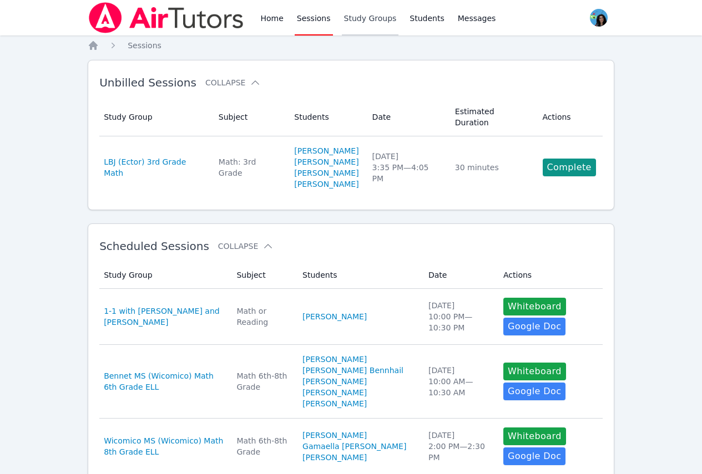
click at [347, 14] on link "Study Groups" at bounding box center [370, 17] width 57 height 35
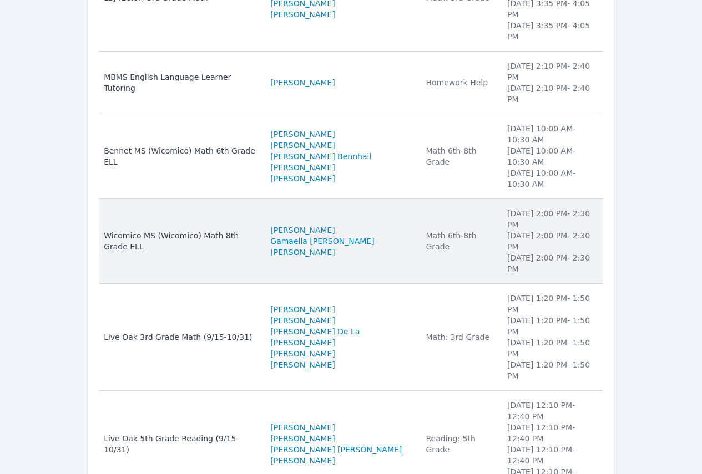
scroll to position [240, 0]
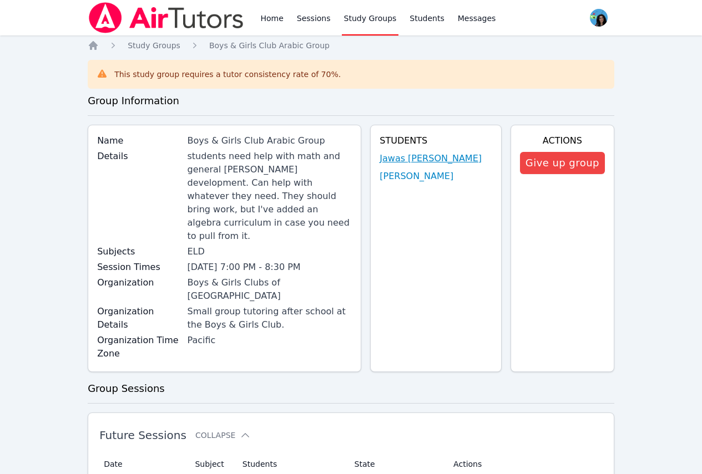
click at [424, 162] on link "Jawas [PERSON_NAME]" at bounding box center [430, 158] width 102 height 13
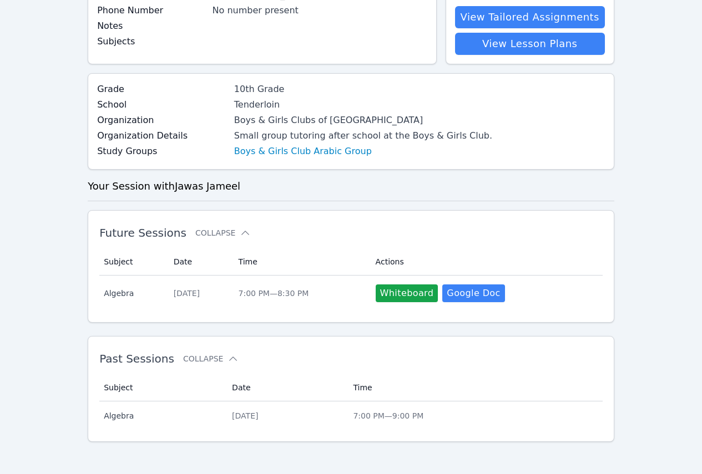
scroll to position [116, 0]
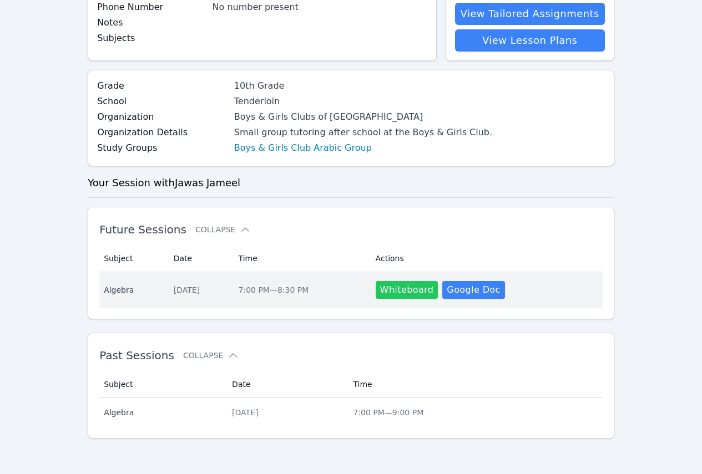
click at [413, 294] on button "Whiteboard" at bounding box center [406, 290] width 63 height 18
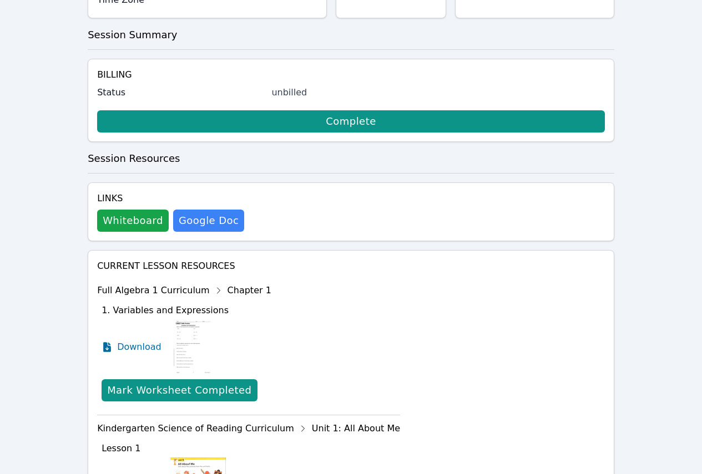
scroll to position [333, 0]
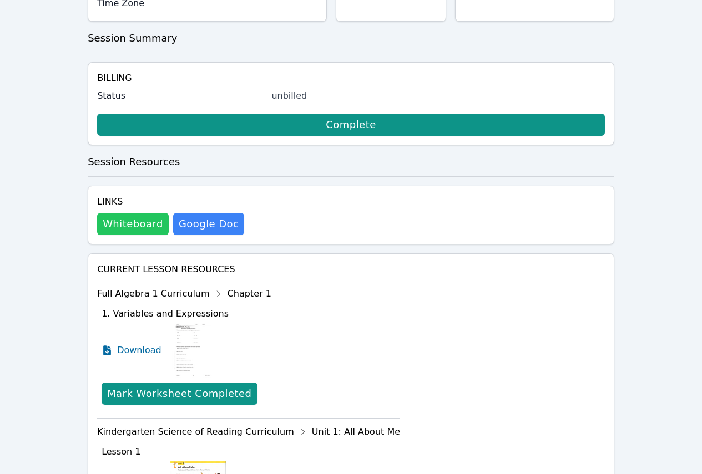
click at [132, 213] on button "Whiteboard" at bounding box center [133, 224] width 72 height 22
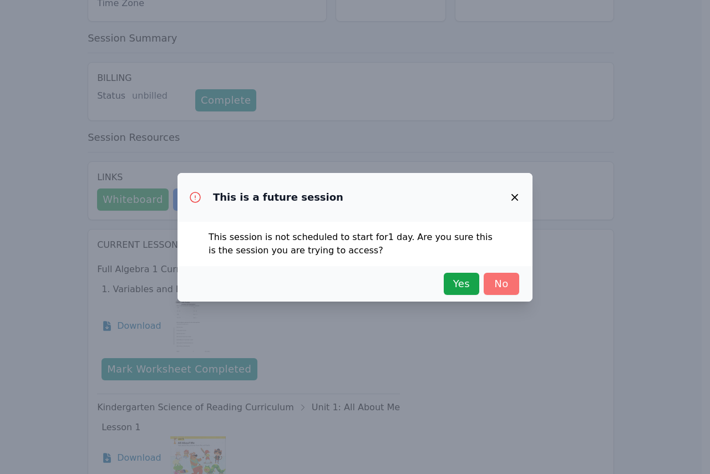
click at [514, 287] on button "No" at bounding box center [501, 284] width 35 height 22
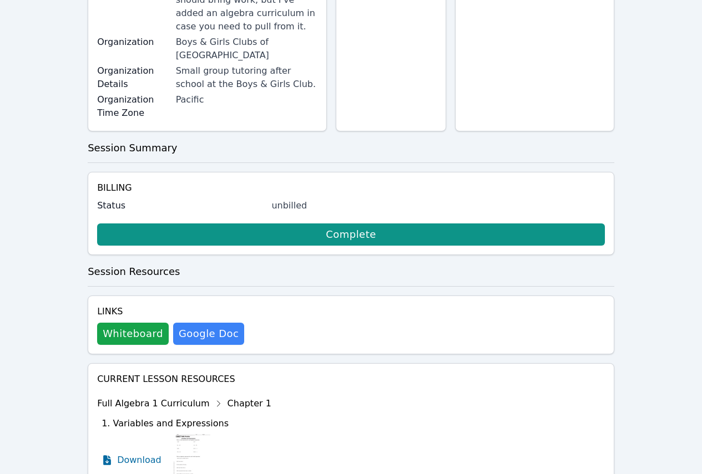
scroll to position [222, 0]
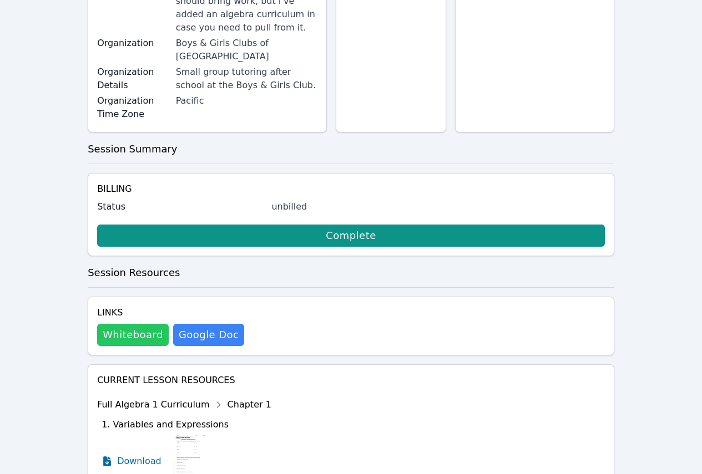
click at [136, 324] on button "Whiteboard" at bounding box center [133, 335] width 72 height 22
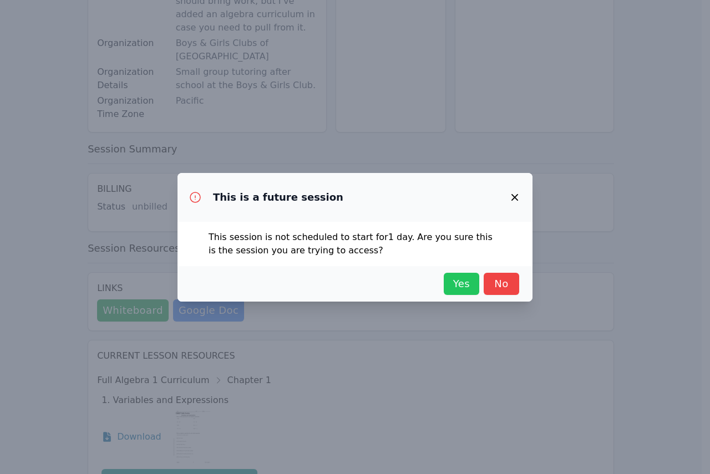
click at [459, 291] on span "Yes" at bounding box center [461, 284] width 24 height 16
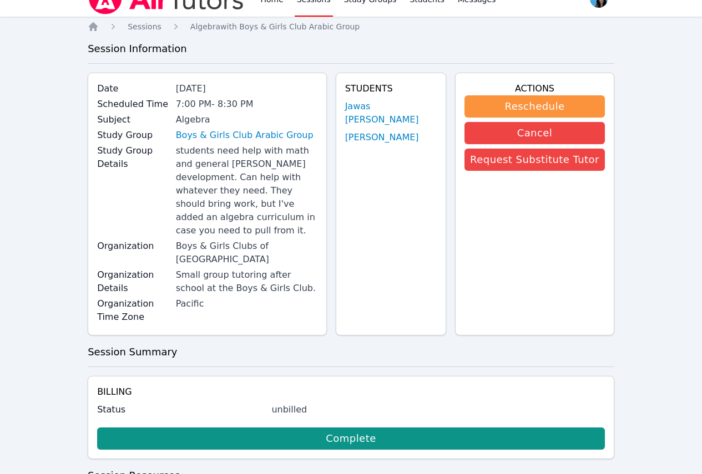
scroll to position [0, 0]
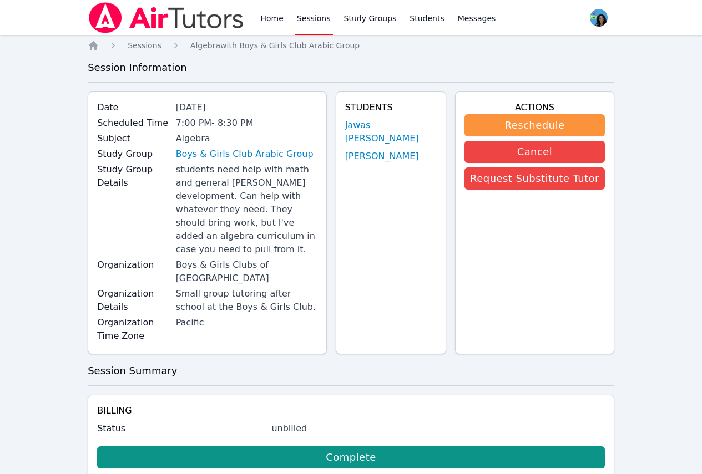
click at [398, 127] on link "Jawas [PERSON_NAME]" at bounding box center [391, 132] width 92 height 27
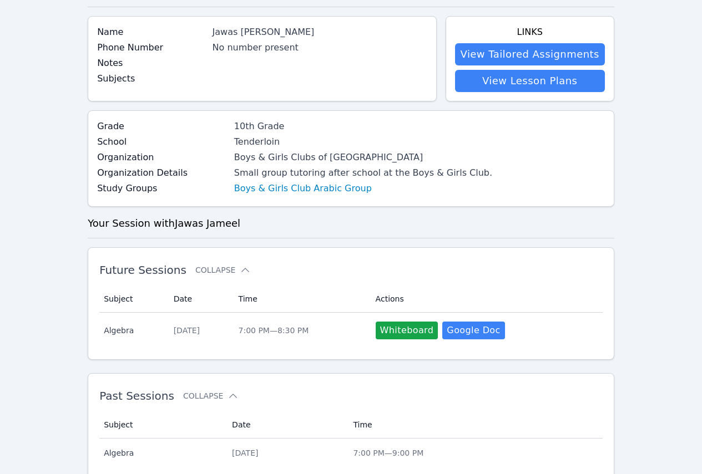
scroll to position [116, 0]
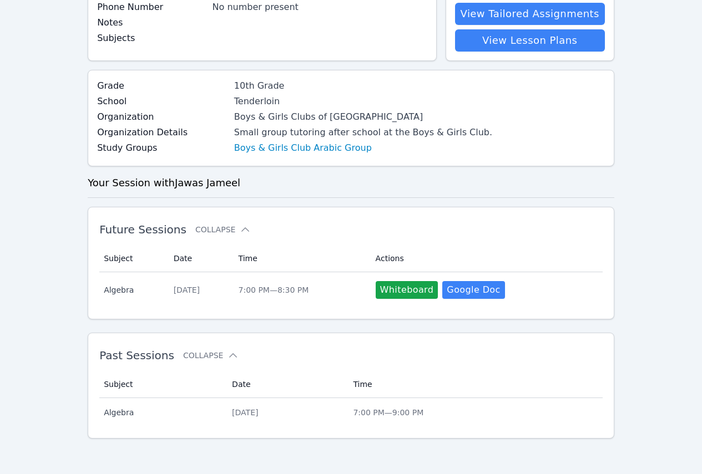
click at [196, 414] on span "Algebra" at bounding box center [161, 412] width 115 height 11
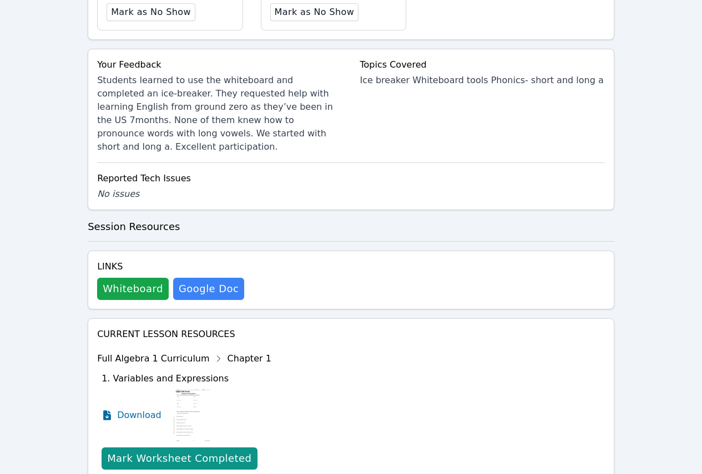
scroll to position [495, 0]
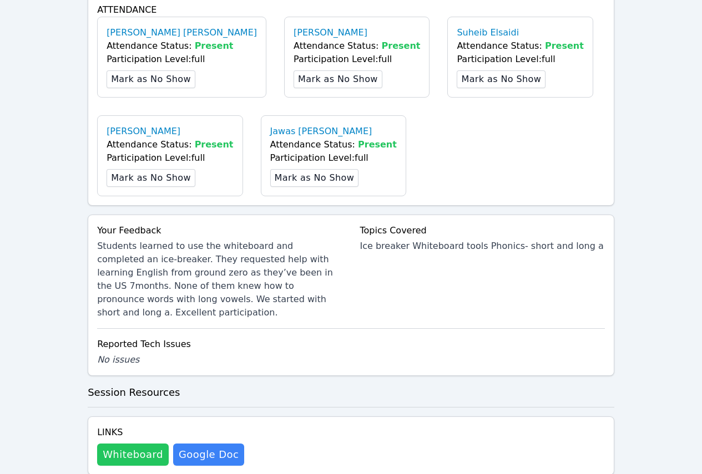
click at [134, 444] on button "Whiteboard" at bounding box center [133, 455] width 72 height 22
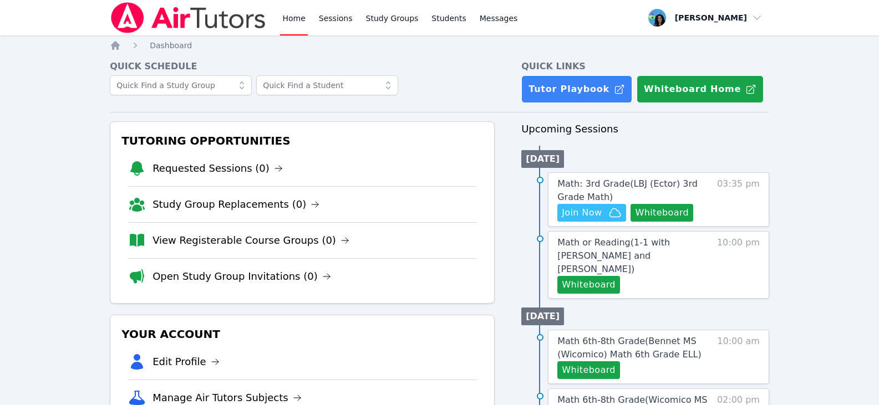
click at [300, 19] on link "Home" at bounding box center [293, 17] width 27 height 35
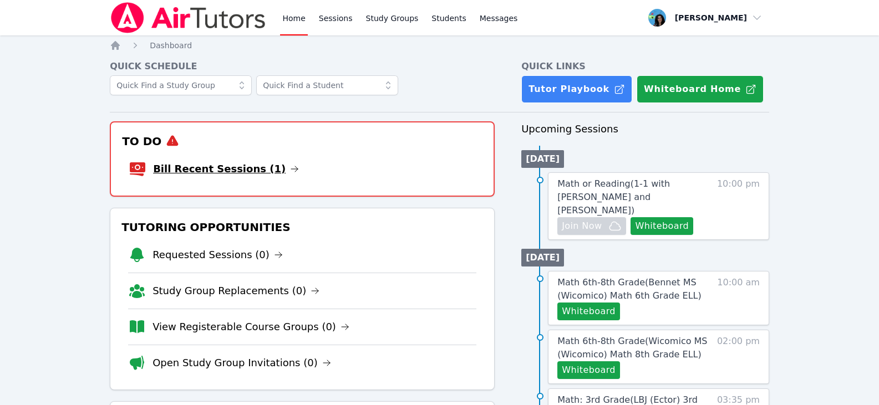
click at [242, 171] on link "Bill Recent Sessions (1)" at bounding box center [226, 169] width 146 height 16
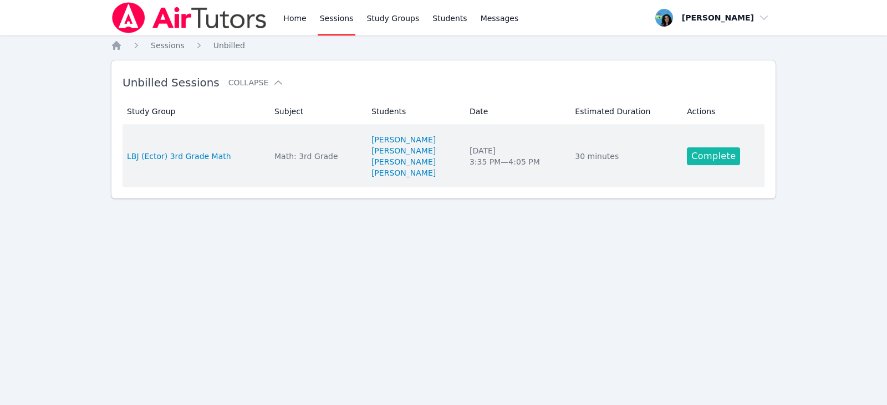
click at [720, 160] on link "Complete" at bounding box center [713, 157] width 53 height 18
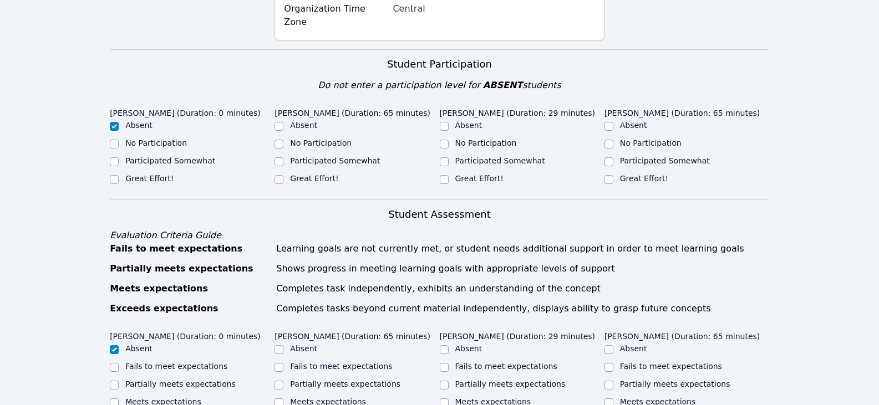
scroll to position [277, 0]
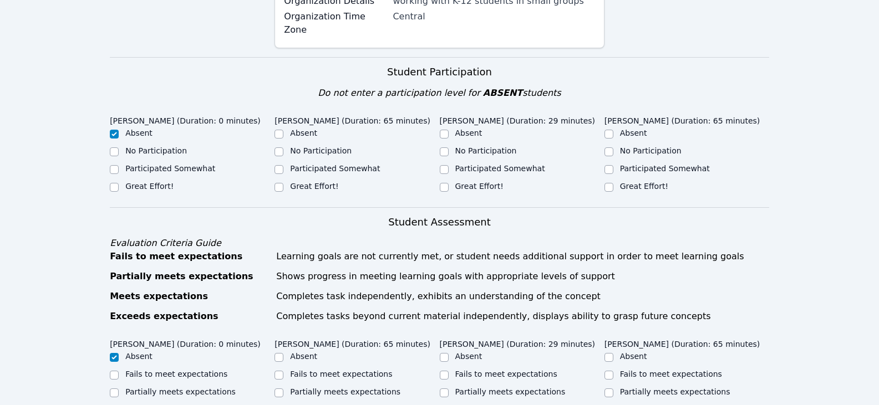
drag, startPoint x: 316, startPoint y: 190, endPoint x: 421, endPoint y: 206, distance: 106.6
click at [316, 190] on label "Great Effort!" at bounding box center [314, 186] width 48 height 9
click at [283, 190] on input "Great Effort!" at bounding box center [279, 187] width 9 height 9
checkbox input "true"
click at [483, 190] on label "Great Effort!" at bounding box center [479, 186] width 48 height 9
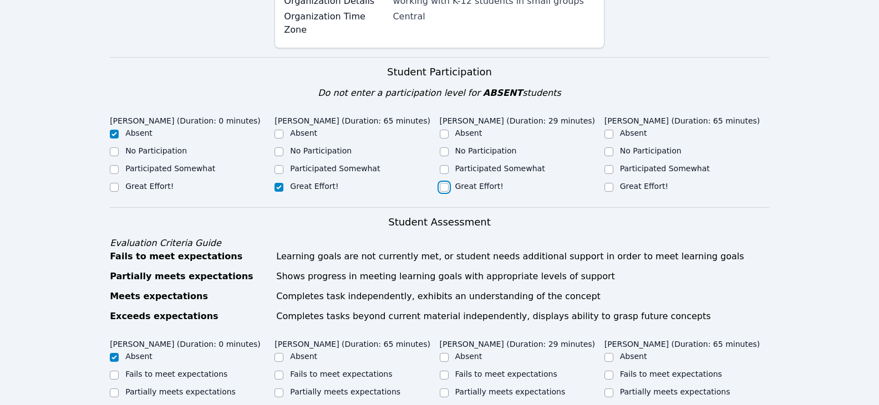
click at [449, 190] on input "Great Effort!" at bounding box center [444, 187] width 9 height 9
checkbox input "true"
click at [607, 186] on input "Great Effort!" at bounding box center [608, 187] width 9 height 9
checkbox input "true"
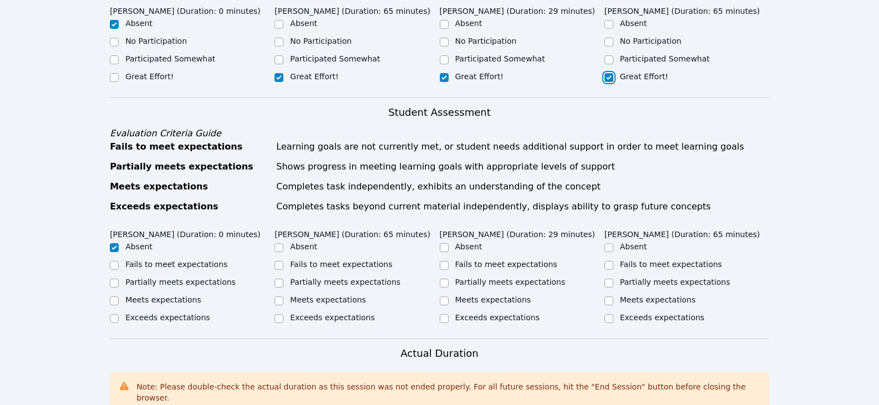
scroll to position [388, 0]
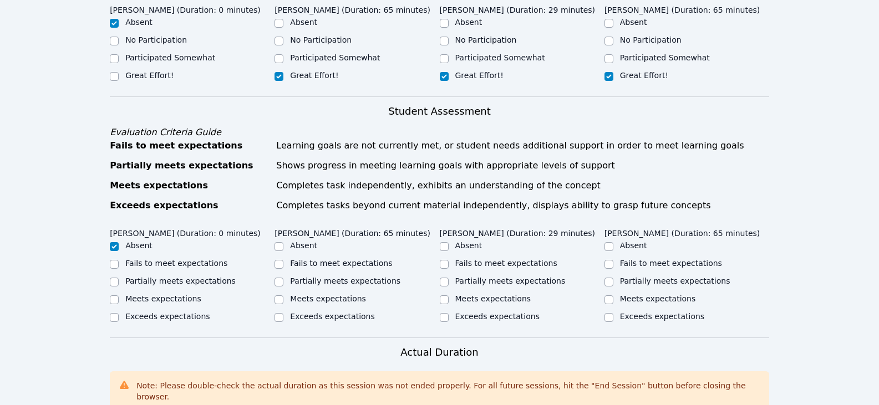
click at [333, 283] on label "Partially meets expectations" at bounding box center [345, 281] width 110 height 9
click at [283, 283] on input "Partially meets expectations" at bounding box center [279, 282] width 9 height 9
checkbox input "true"
click at [455, 278] on label "Partially meets expectations" at bounding box center [510, 281] width 110 height 9
click at [449, 278] on input "Partially meets expectations" at bounding box center [444, 282] width 9 height 9
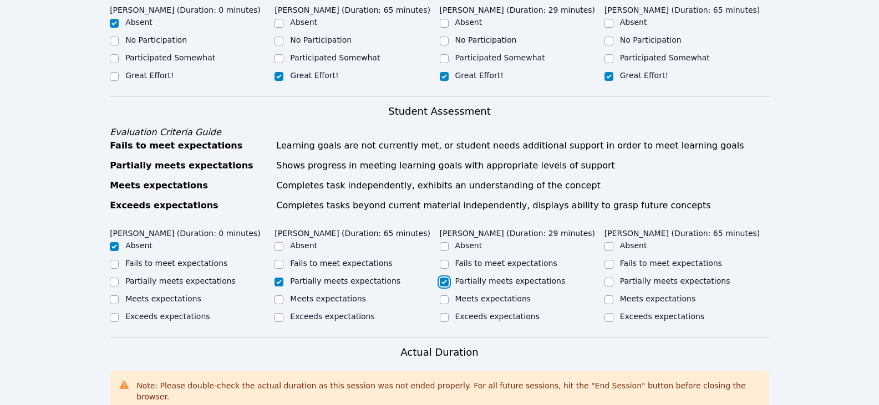
checkbox input "true"
click at [646, 278] on label "Partially meets expectations" at bounding box center [675, 281] width 110 height 9
click at [613, 278] on input "Partially meets expectations" at bounding box center [608, 282] width 9 height 9
checkbox input "true"
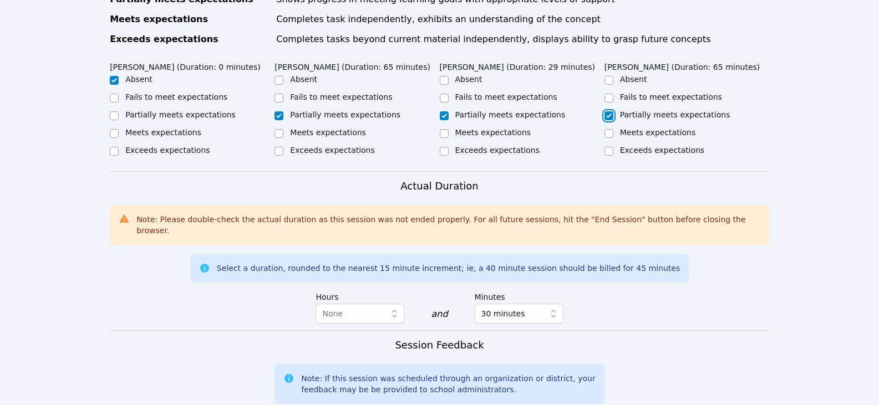
scroll to position [610, 0]
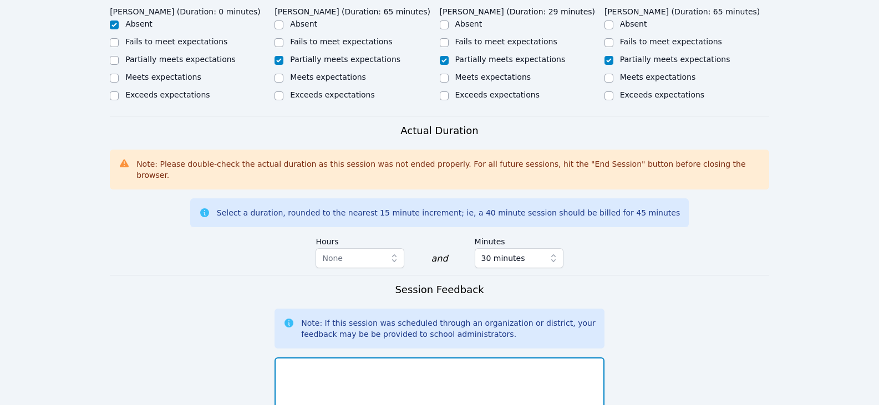
click at [426, 365] on textarea at bounding box center [439, 388] width 329 height 60
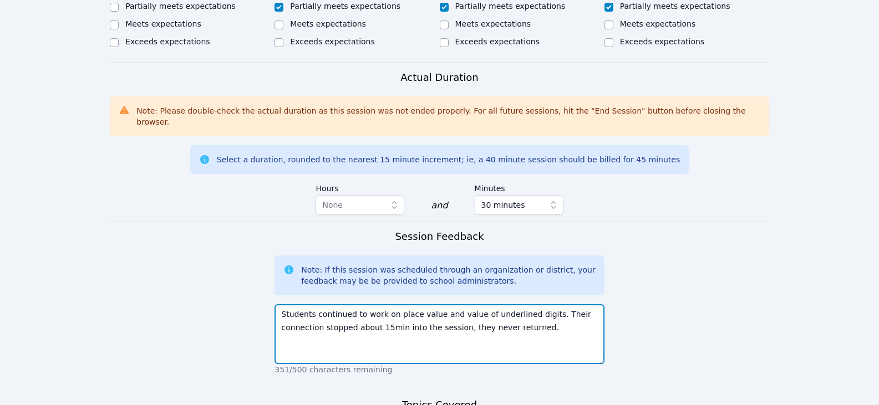
scroll to position [776, 0]
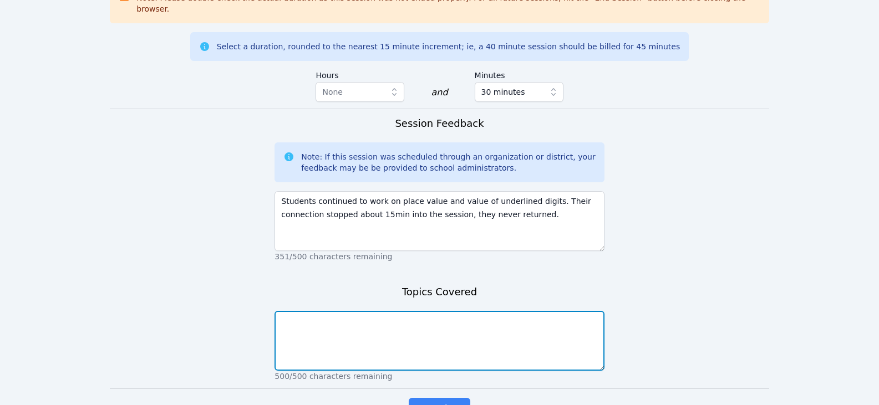
click at [511, 325] on textarea at bounding box center [439, 341] width 329 height 60
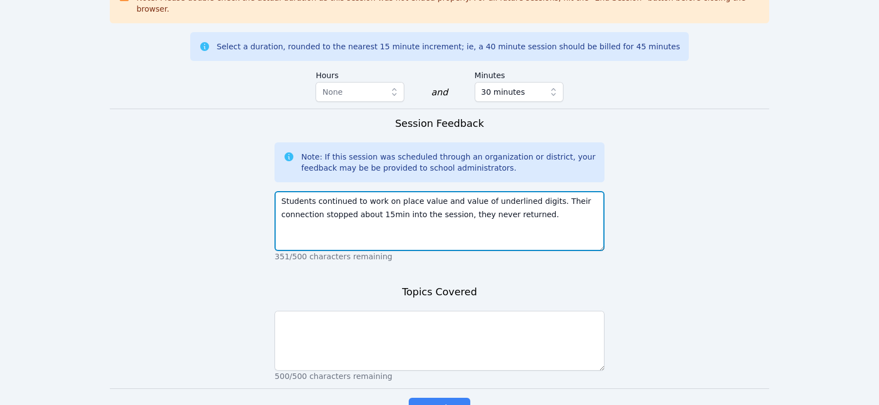
click at [558, 191] on textarea "Students continued to work on place value and value of underlined digits. Their…" at bounding box center [439, 221] width 329 height 60
click at [556, 191] on textarea "Students continued to work on place value and value of underlined digits. Their…" at bounding box center [439, 221] width 329 height 60
type textarea "Students continued to work on place value and value of underlined digits. Their…"
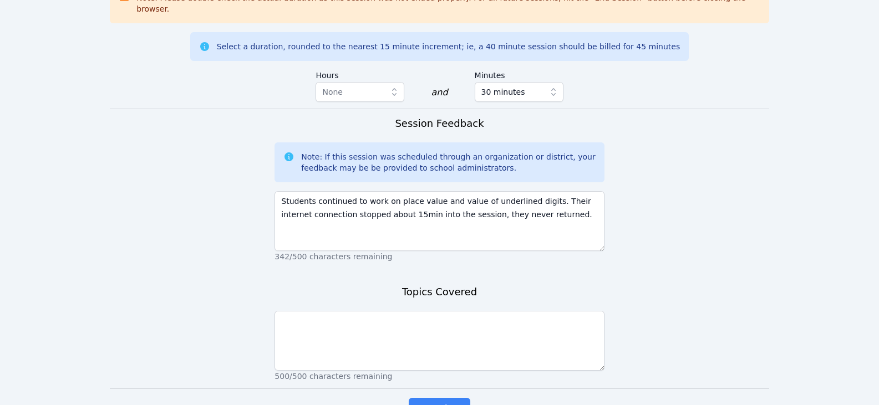
click at [499, 289] on div "Topics Covered 500/500 characters remaining" at bounding box center [439, 336] width 329 height 104
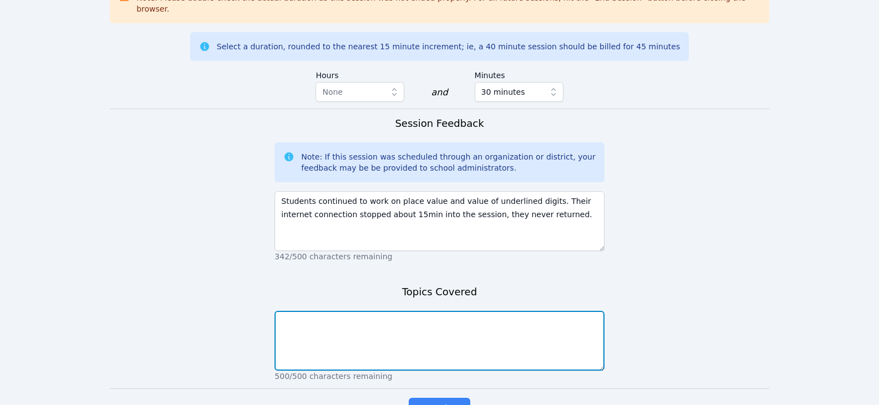
click at [499, 311] on textarea at bounding box center [439, 341] width 329 height 60
type textarea "l"
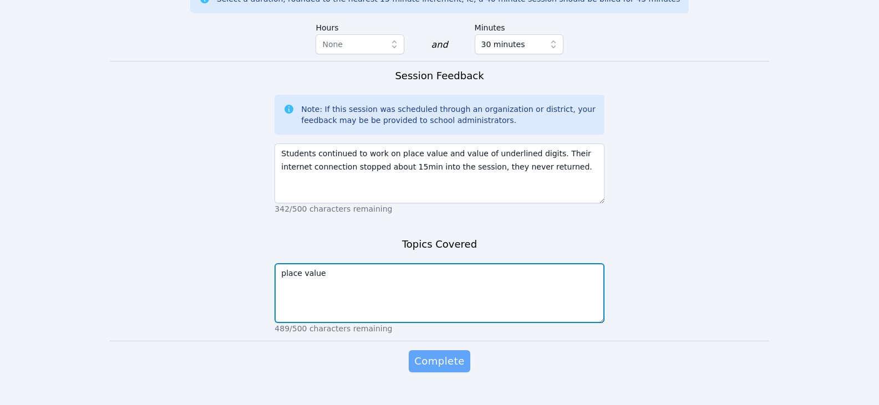
scroll to position [833, 0]
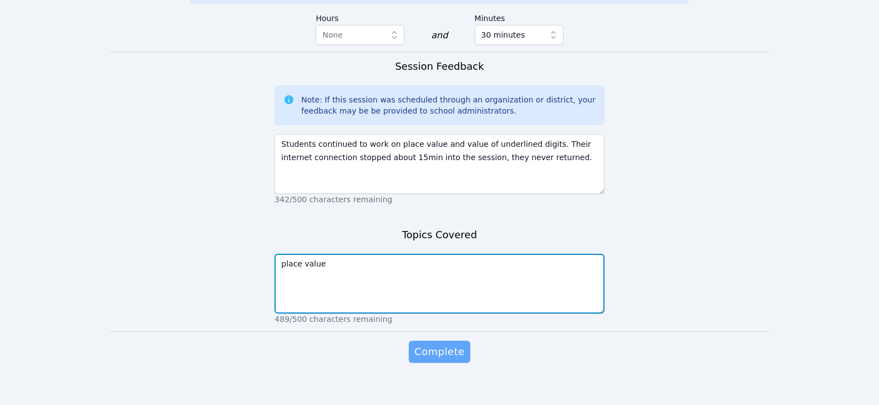
type textarea "place value"
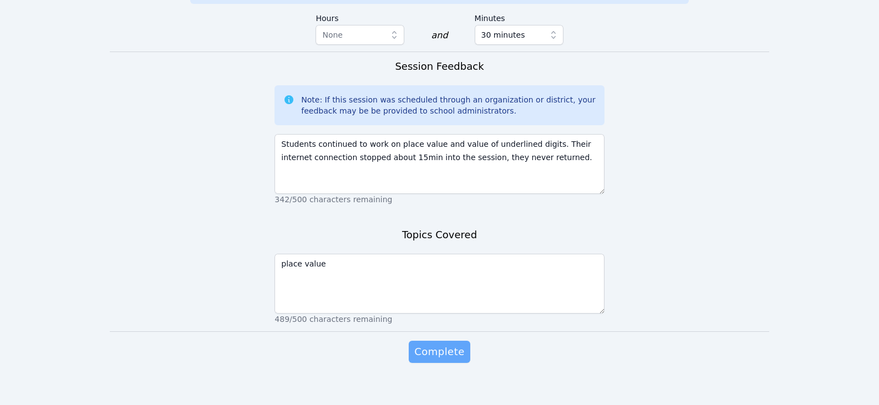
click at [450, 344] on span "Complete" at bounding box center [439, 352] width 50 height 16
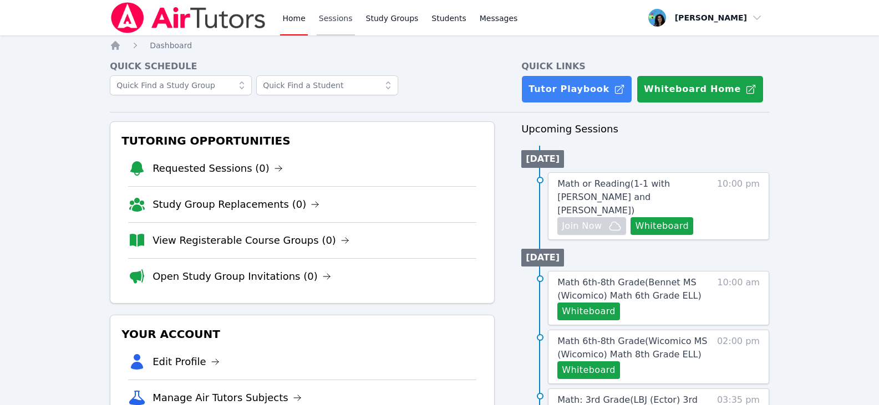
click at [321, 16] on link "Sessions" at bounding box center [336, 17] width 38 height 35
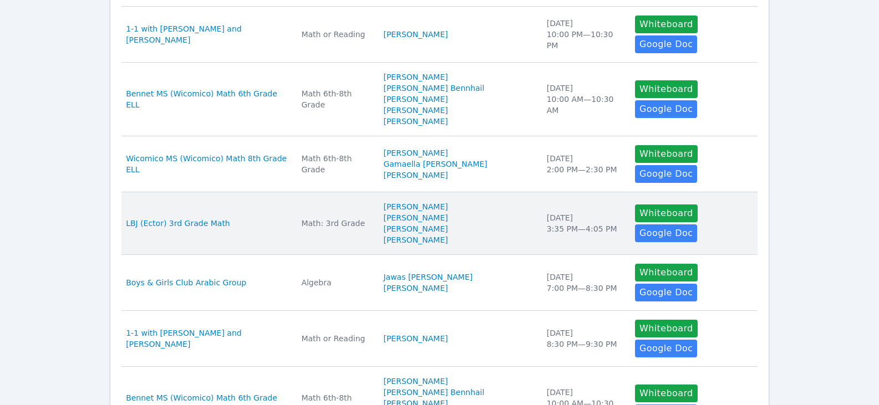
scroll to position [277, 0]
